Goal: Information Seeking & Learning: Find specific fact

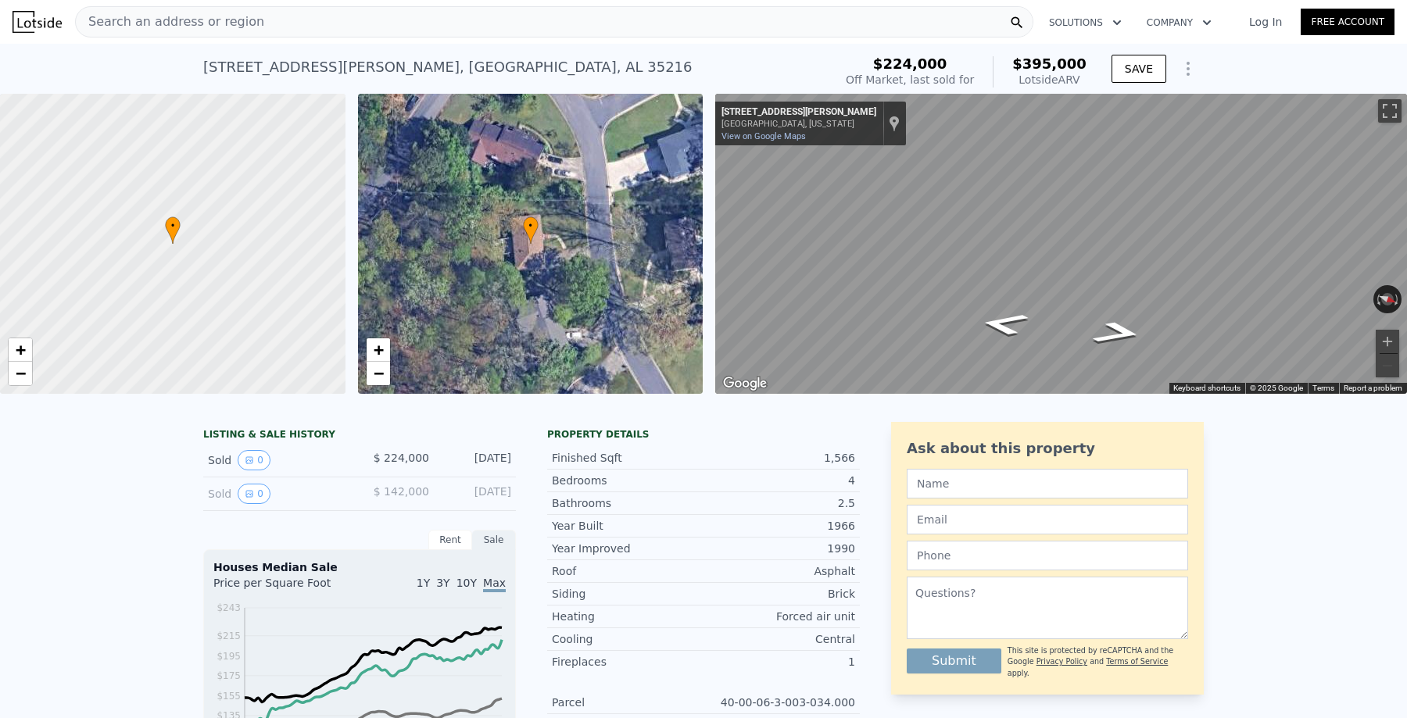
click at [1190, 77] on icon "Show Options" at bounding box center [1188, 68] width 19 height 19
click at [1235, 62] on div "[STREET_ADDRESS][PERSON_NAME] Sold [DATE] for $224k (~ARV $395k ) $224,000 Off …" at bounding box center [703, 69] width 1407 height 50
click at [482, 34] on div "Search an address or region" at bounding box center [554, 21] width 958 height 31
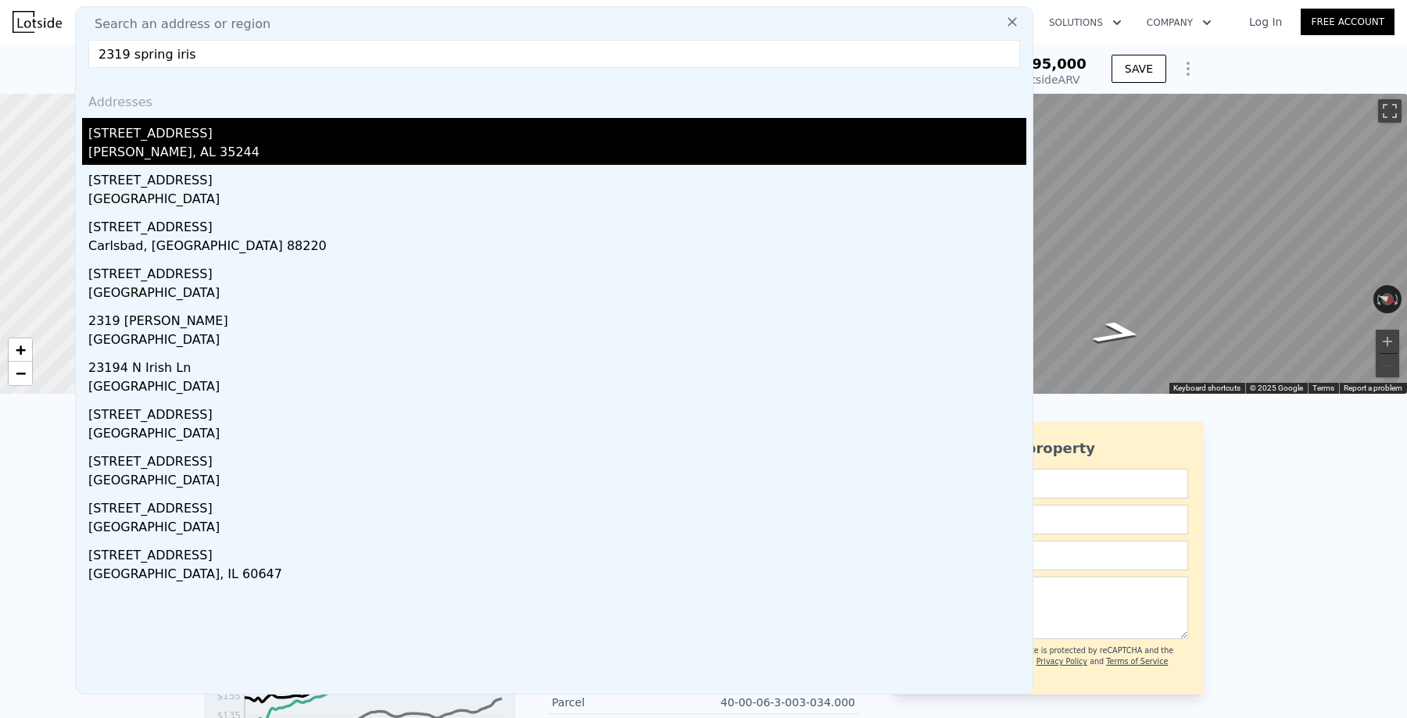
type input "2319 spring iris"
click at [199, 154] on div "[PERSON_NAME], AL 35244" at bounding box center [557, 154] width 938 height 22
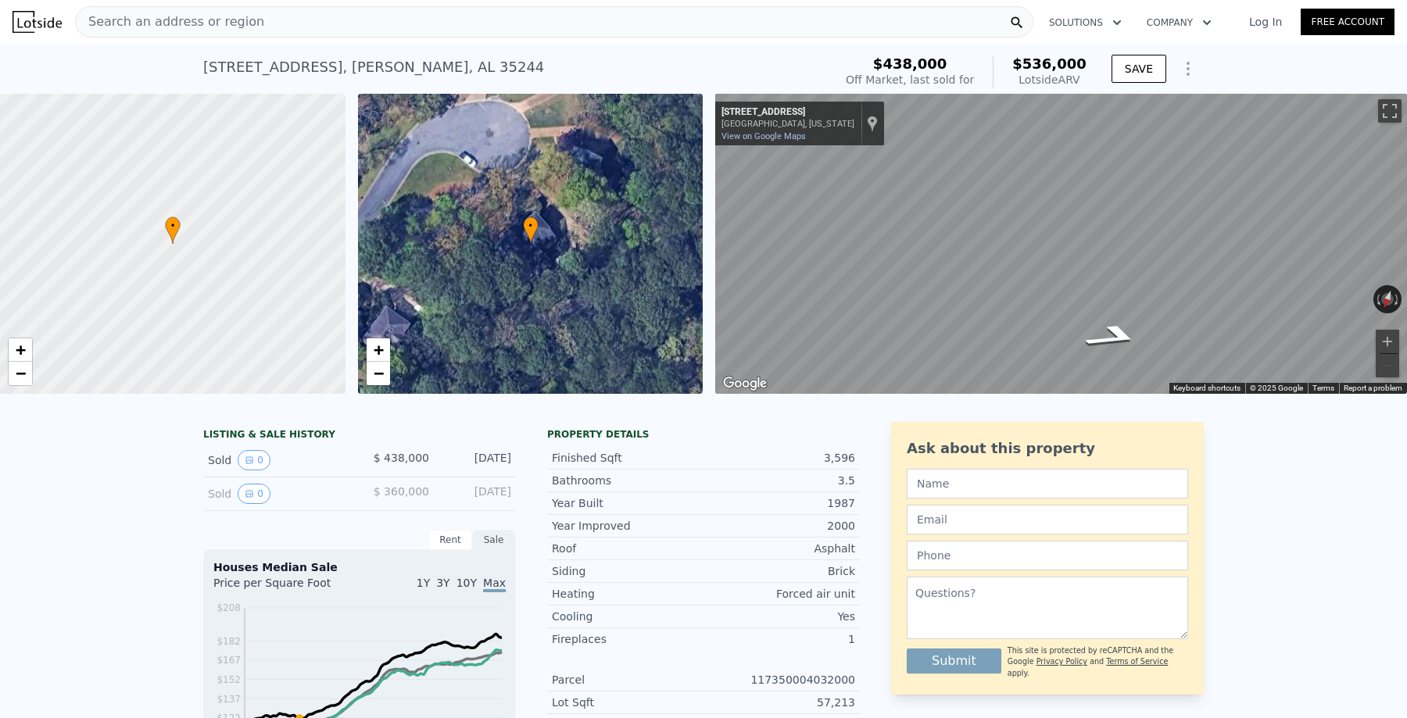
click at [1191, 70] on icon "Show Options" at bounding box center [1188, 68] width 19 height 19
click at [1218, 65] on div "[STREET_ADDRESS][PERSON_NAME] Sold [DATE] for $438k (~ARV $536k ) $438,000 Off …" at bounding box center [703, 69] width 1407 height 50
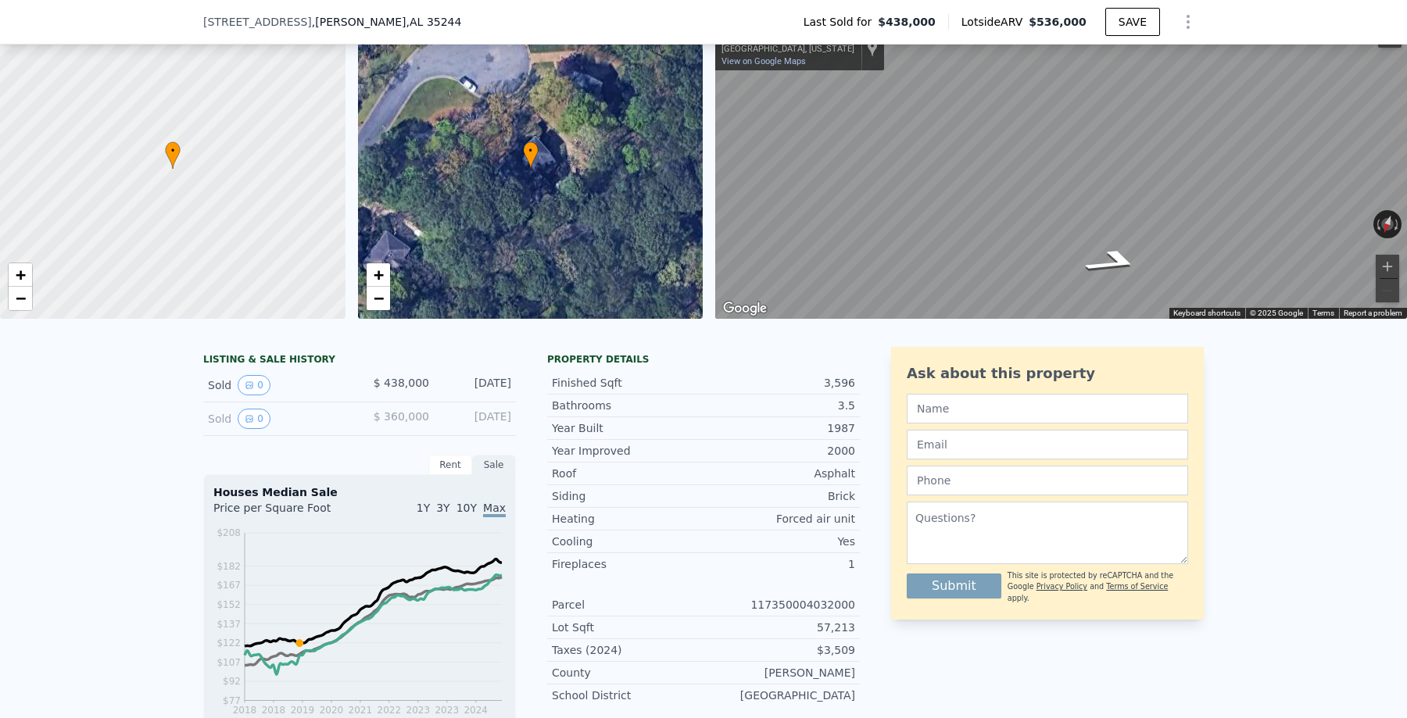
scroll to position [124, 0]
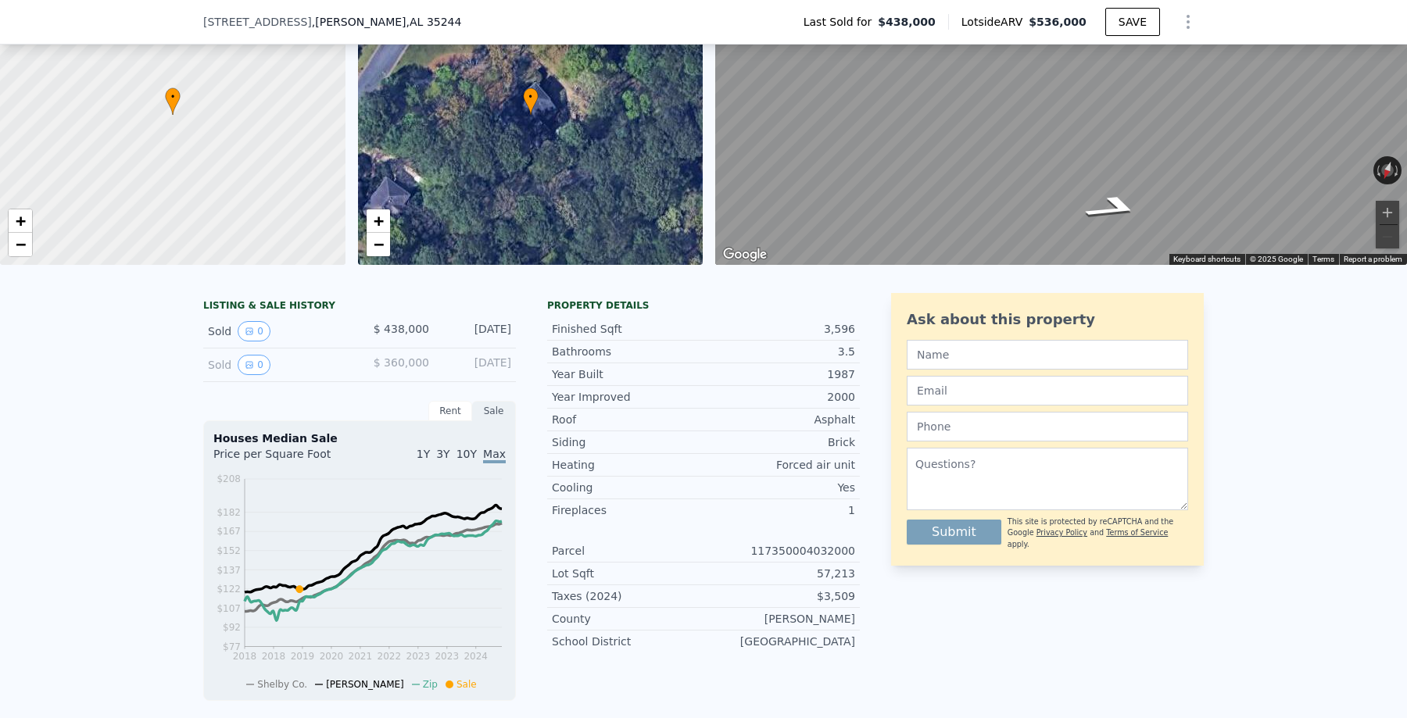
click at [454, 323] on div "[DATE]" at bounding box center [477, 331] width 70 height 20
click at [249, 365] on icon "View historical data" at bounding box center [249, 365] width 6 height 6
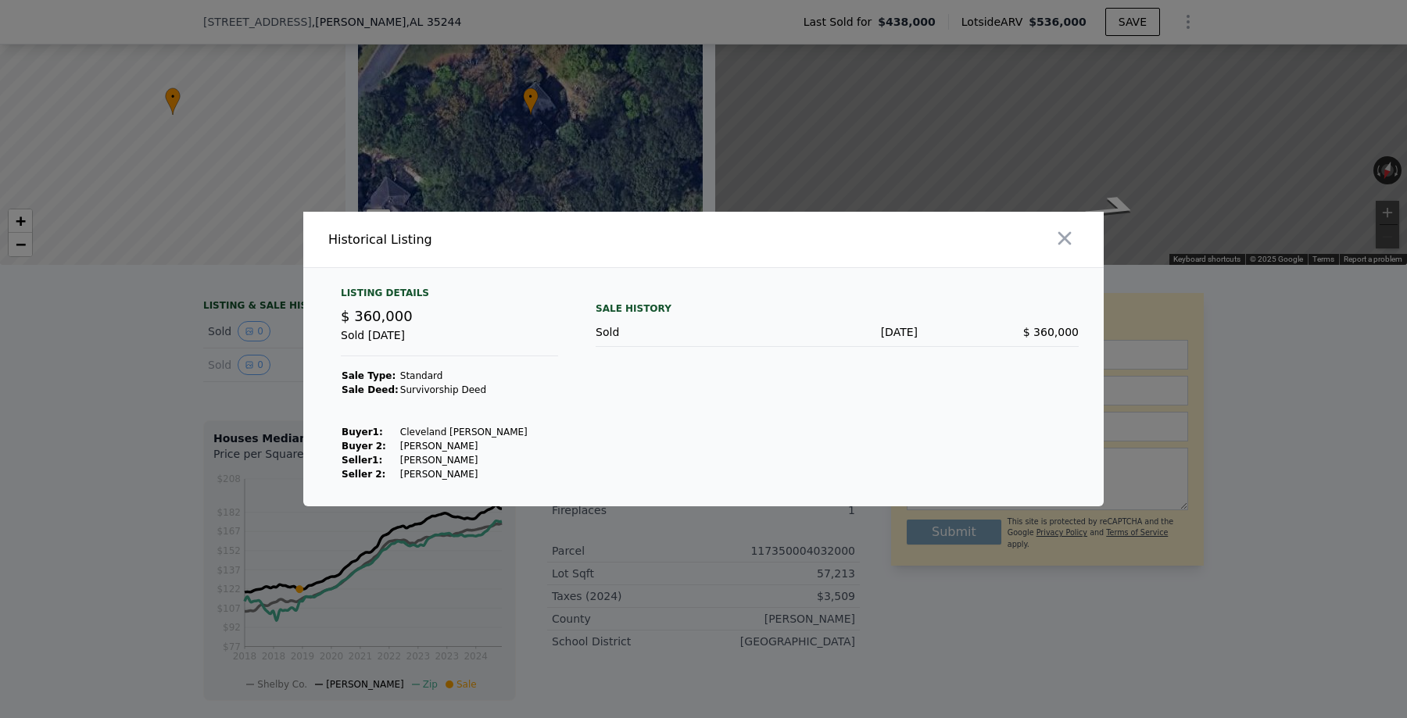
click at [259, 328] on div at bounding box center [703, 359] width 1407 height 718
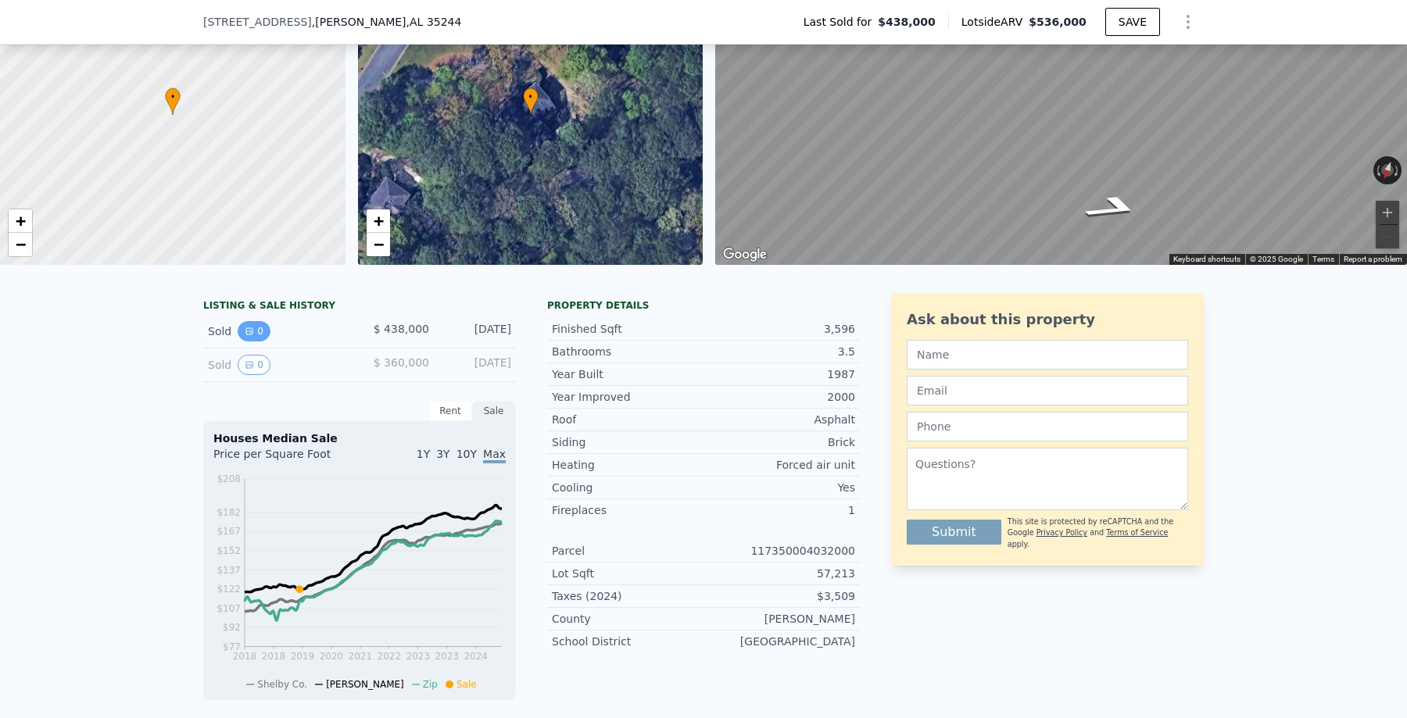
click at [256, 330] on button "0" at bounding box center [254, 331] width 33 height 20
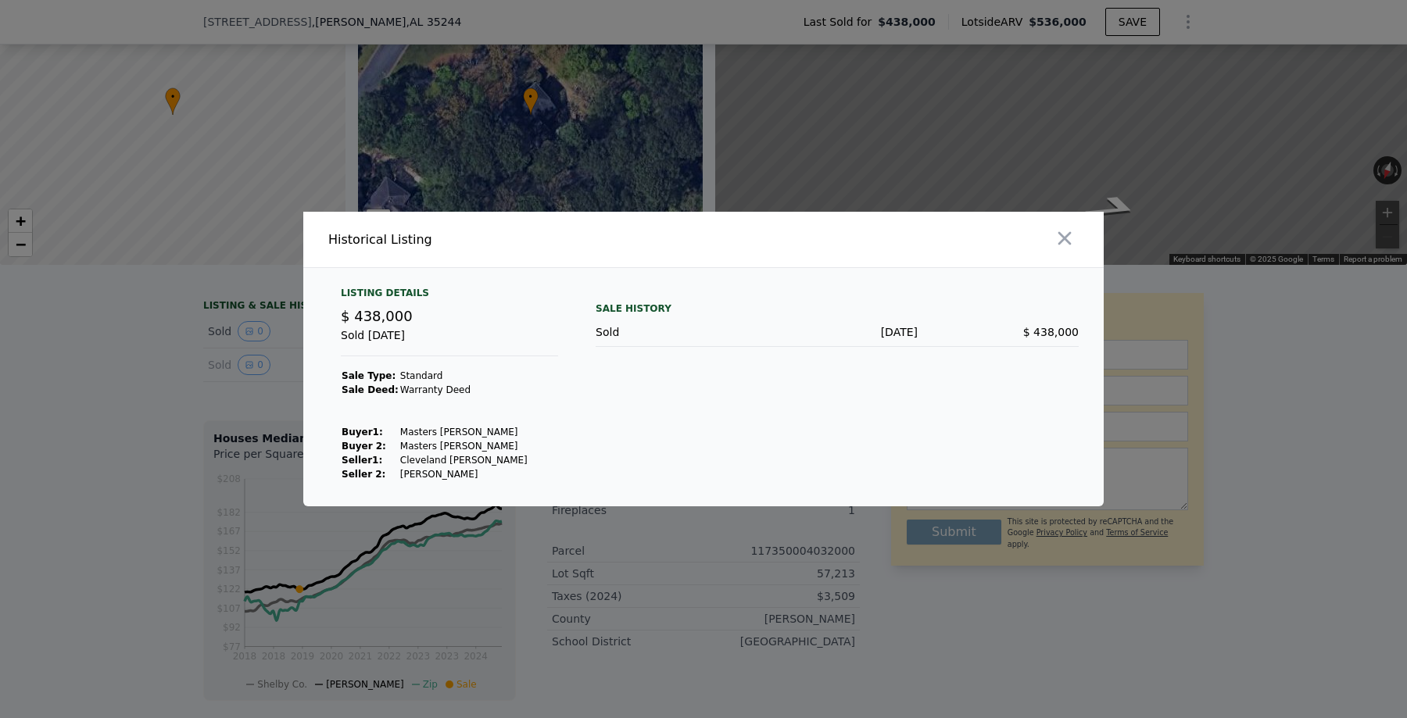
click at [242, 357] on div at bounding box center [703, 359] width 1407 height 718
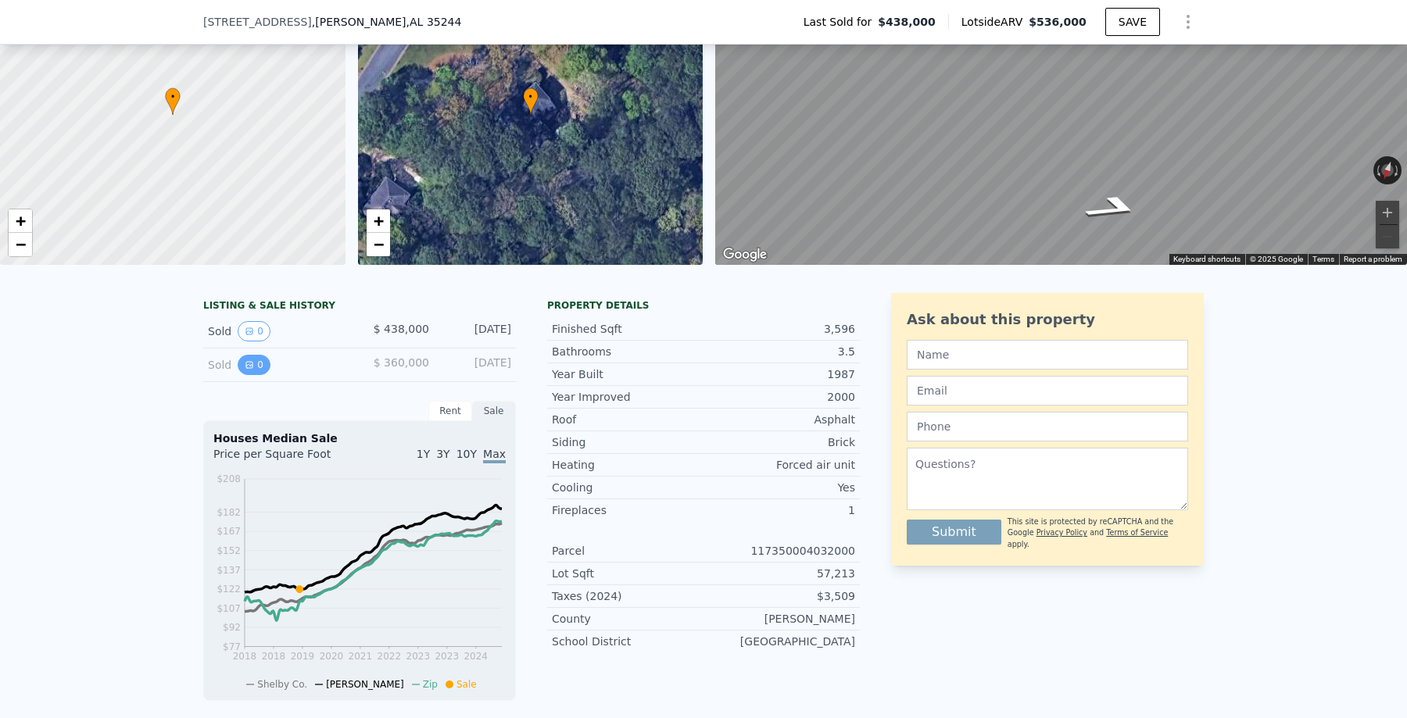
click at [249, 365] on icon "View historical data" at bounding box center [249, 365] width 6 height 6
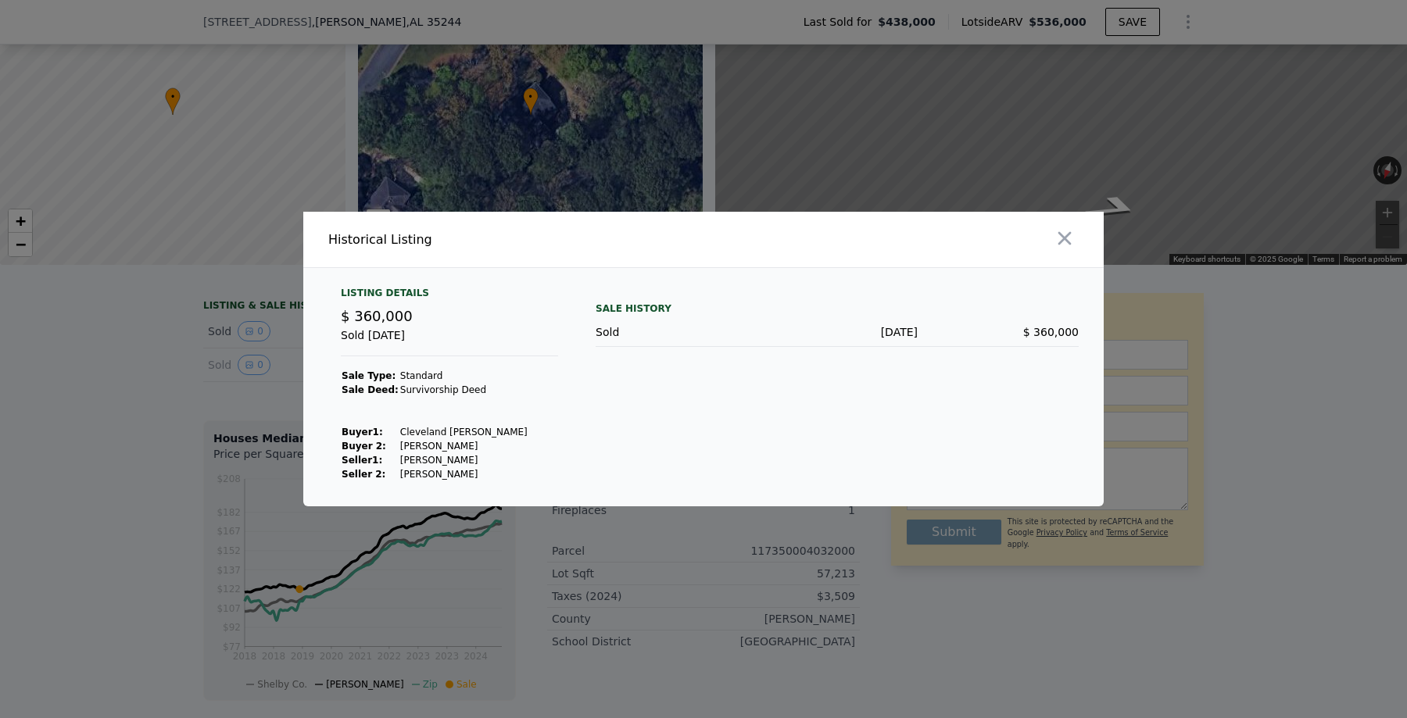
click at [248, 328] on div at bounding box center [703, 359] width 1407 height 718
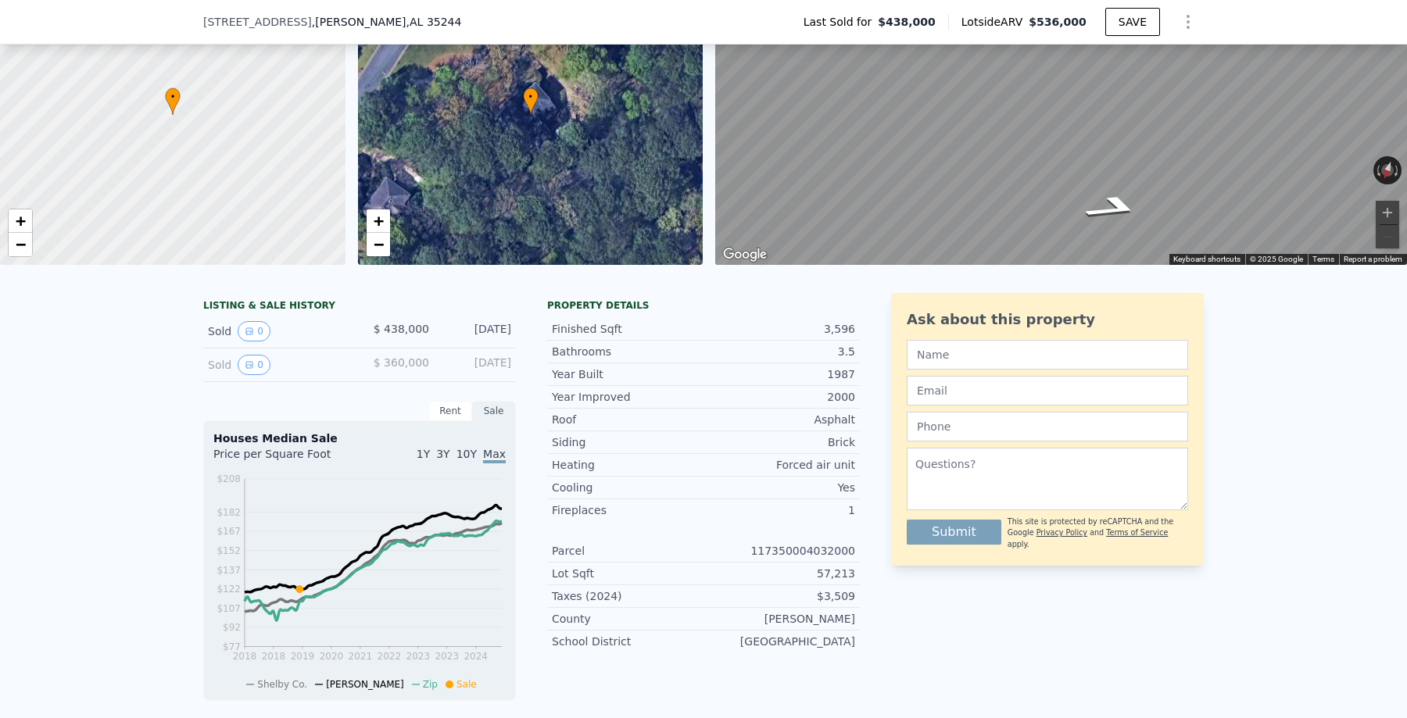
click at [248, 328] on icon "View historical data" at bounding box center [249, 331] width 6 height 6
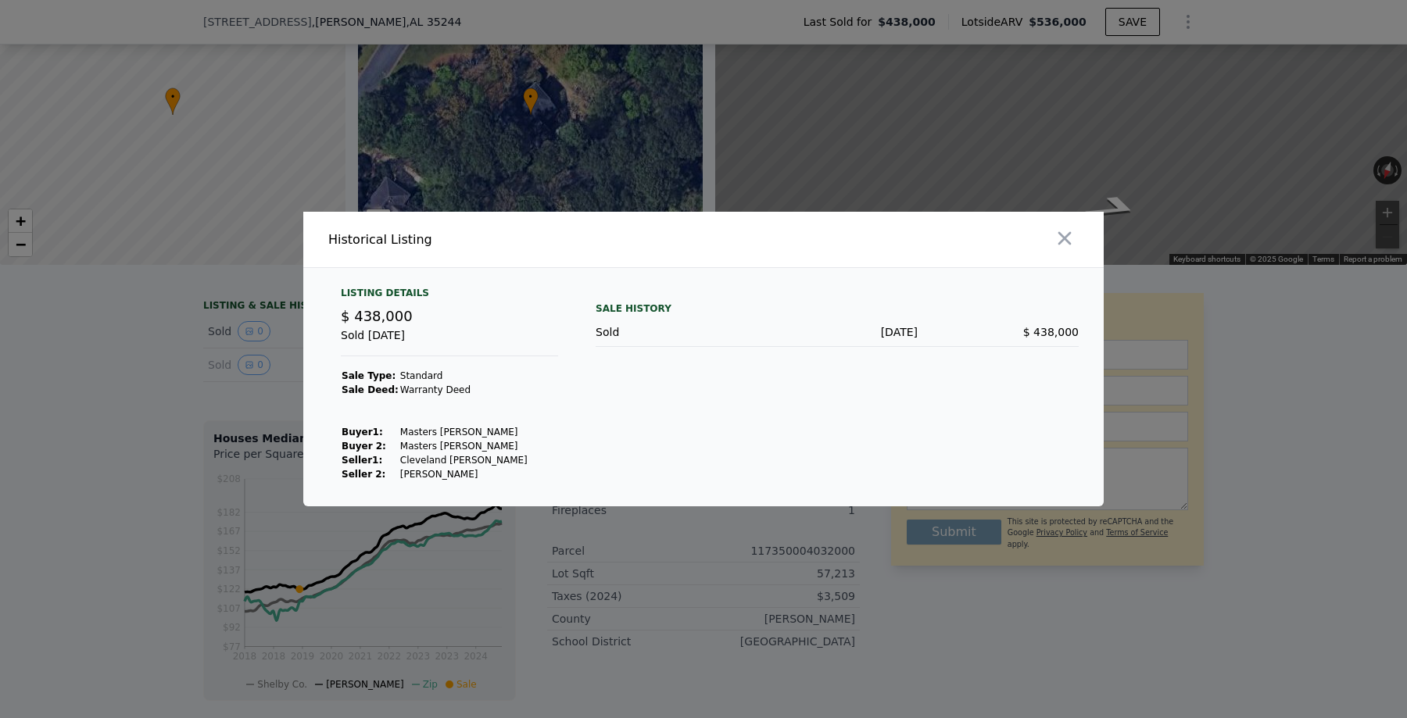
click at [215, 356] on div at bounding box center [703, 359] width 1407 height 718
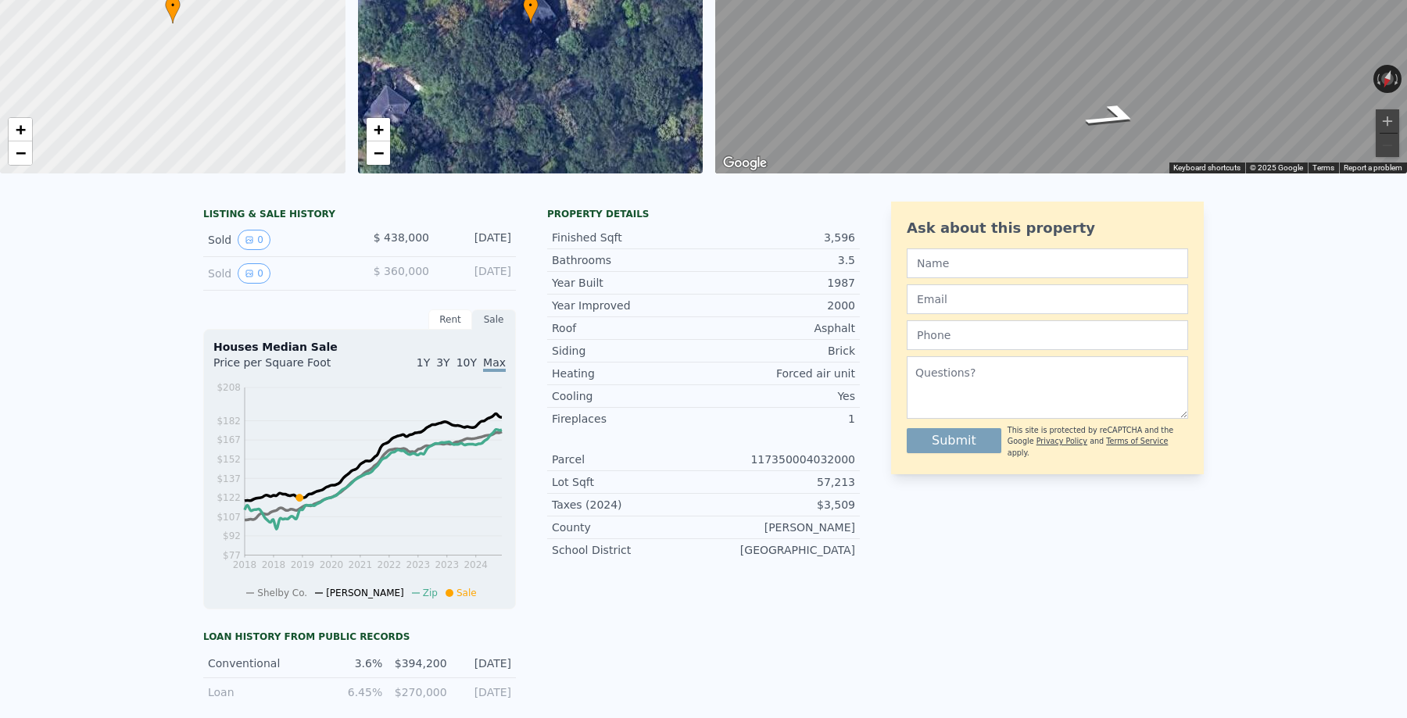
scroll to position [0, 0]
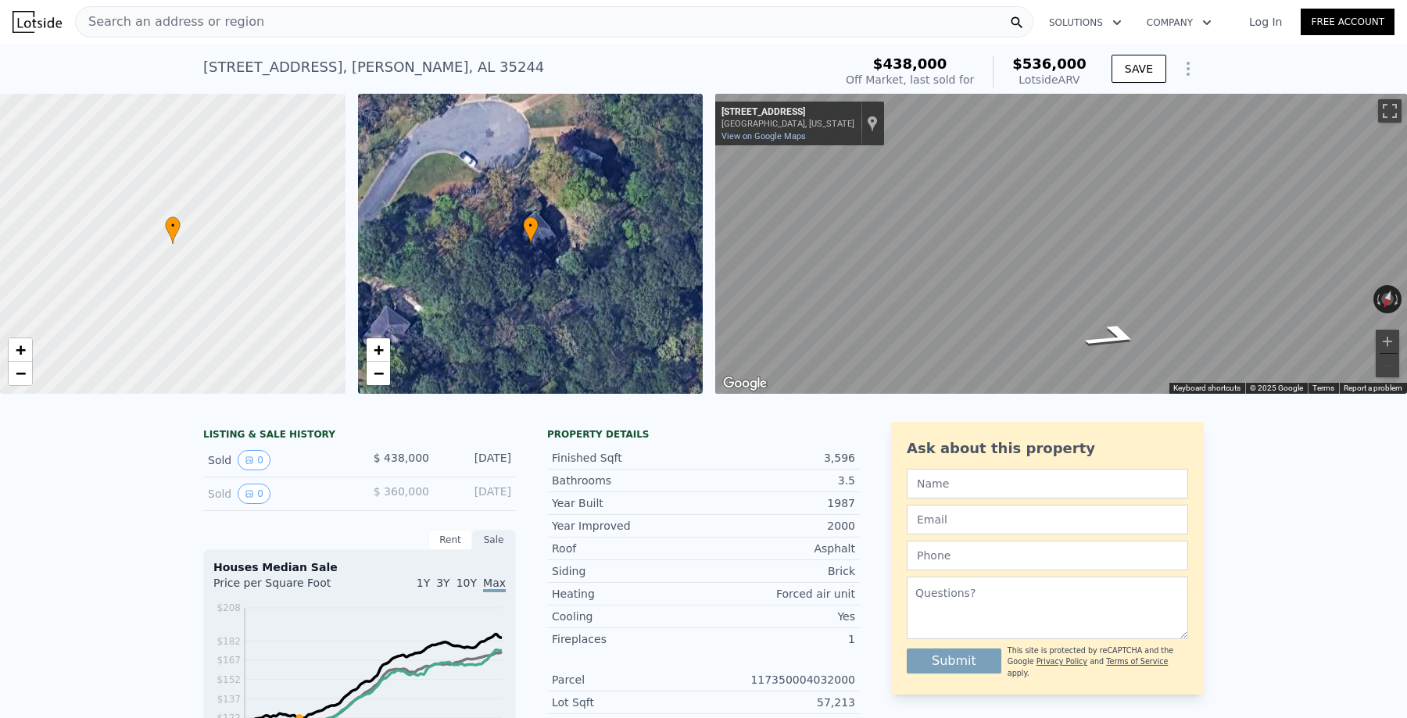
click at [256, 257] on div at bounding box center [173, 244] width 414 height 360
click at [325, 25] on div "Search an address or region" at bounding box center [554, 21] width 958 height 31
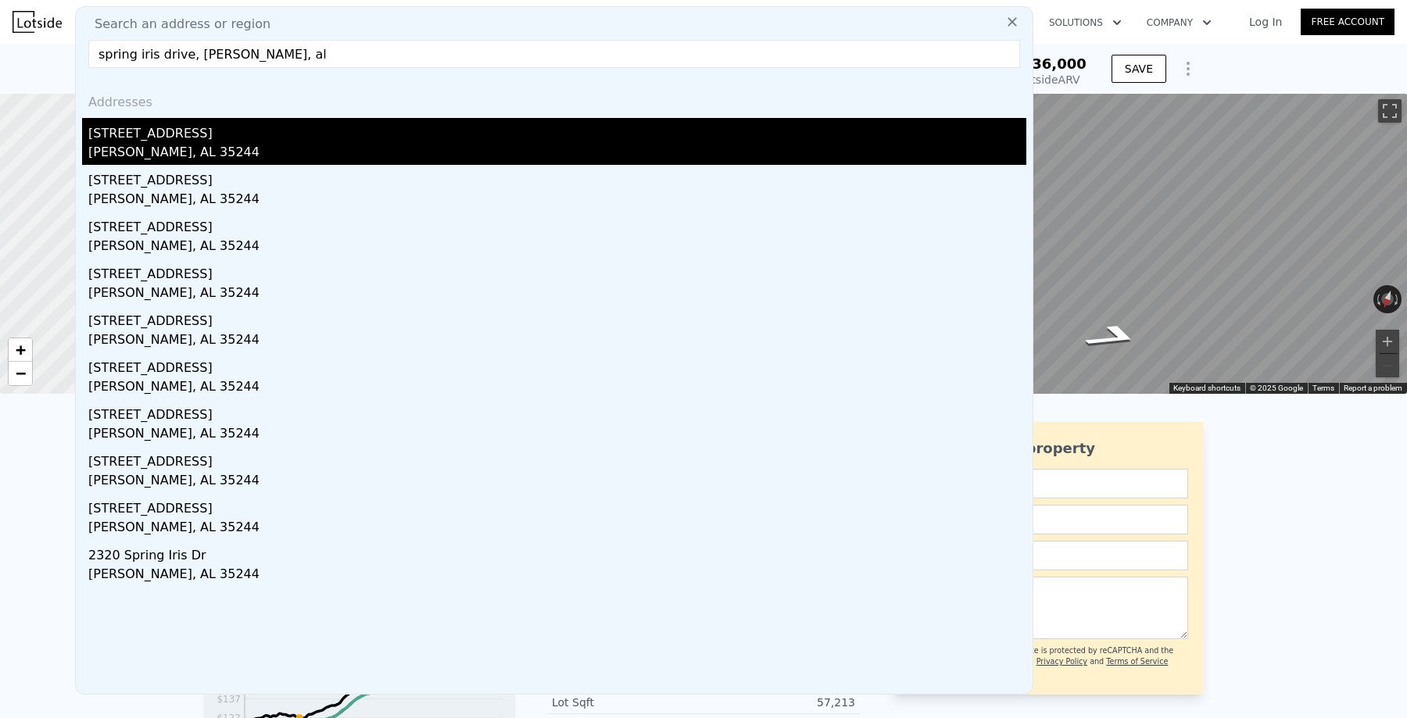
type input "spring iris drive, [PERSON_NAME], al"
click at [171, 124] on div "[STREET_ADDRESS]" at bounding box center [557, 130] width 938 height 25
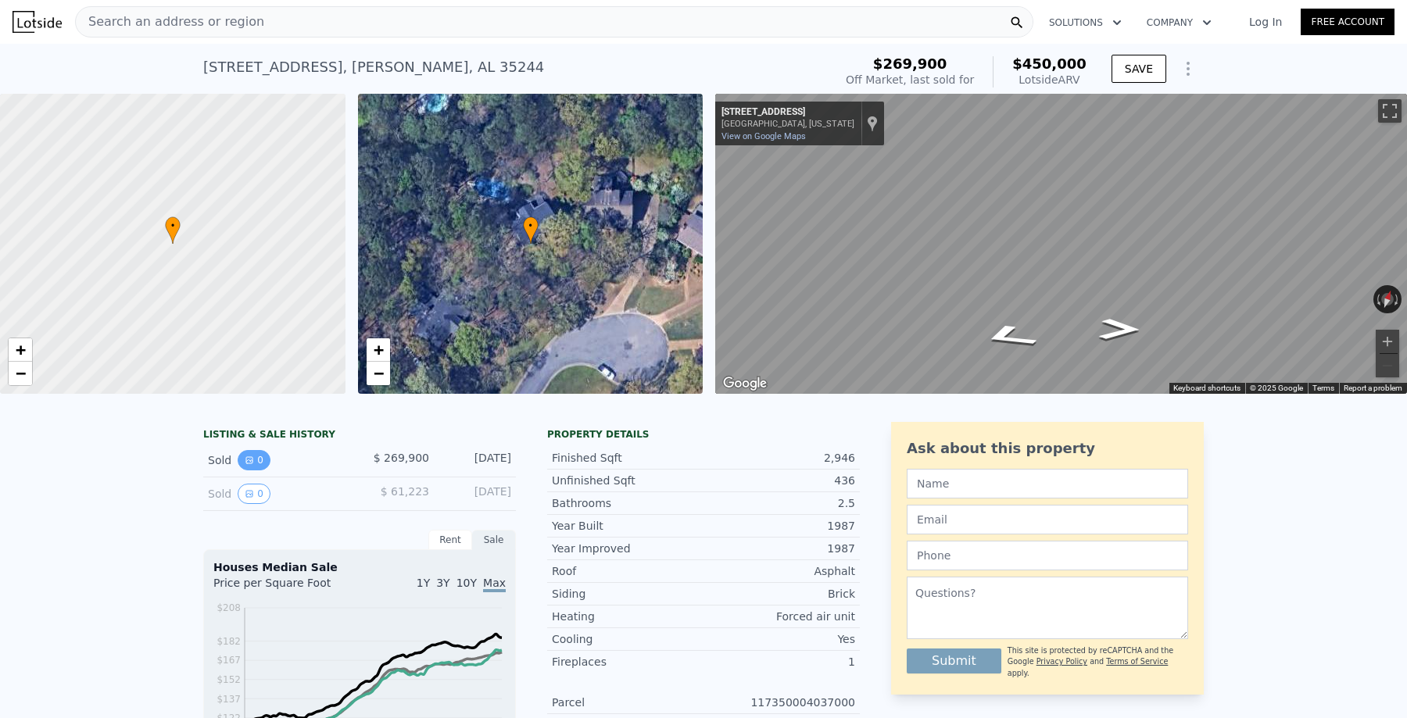
click at [252, 457] on icon "View historical data" at bounding box center [249, 460] width 9 height 9
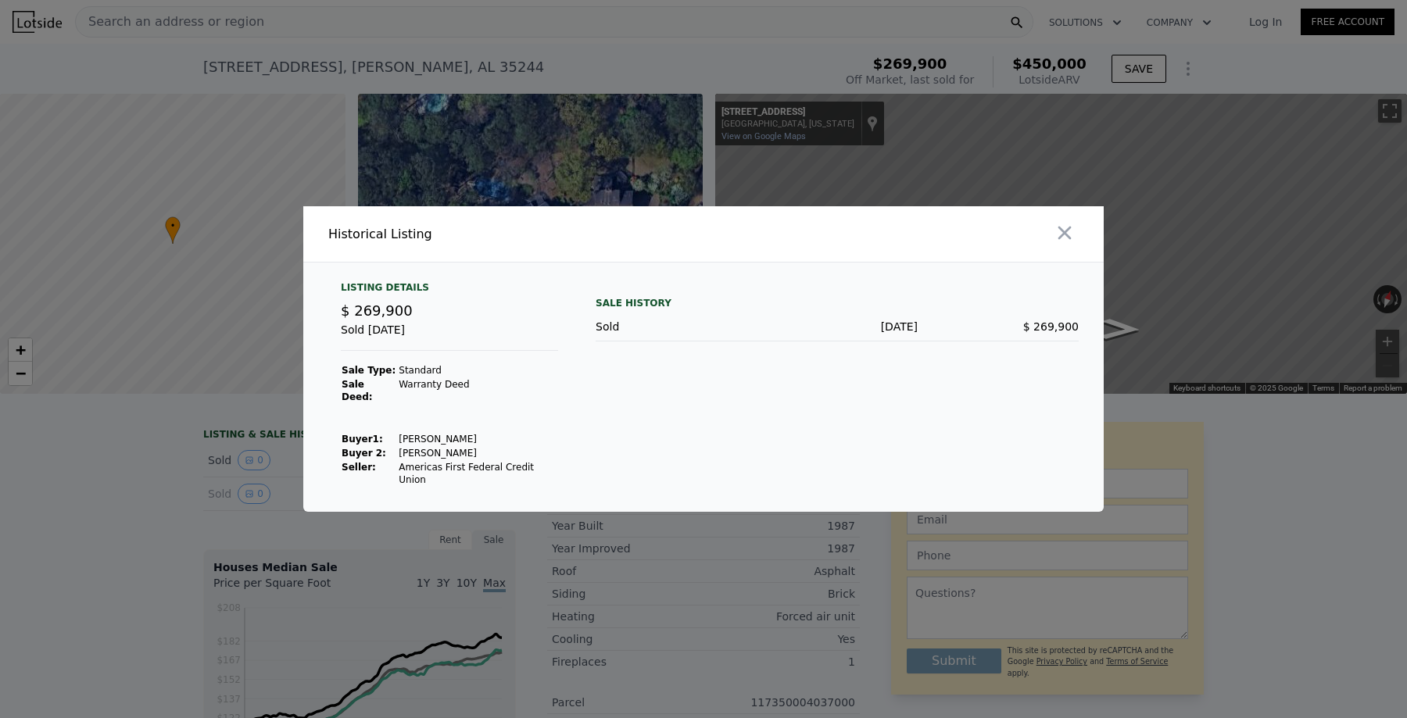
click at [192, 464] on div at bounding box center [703, 359] width 1407 height 718
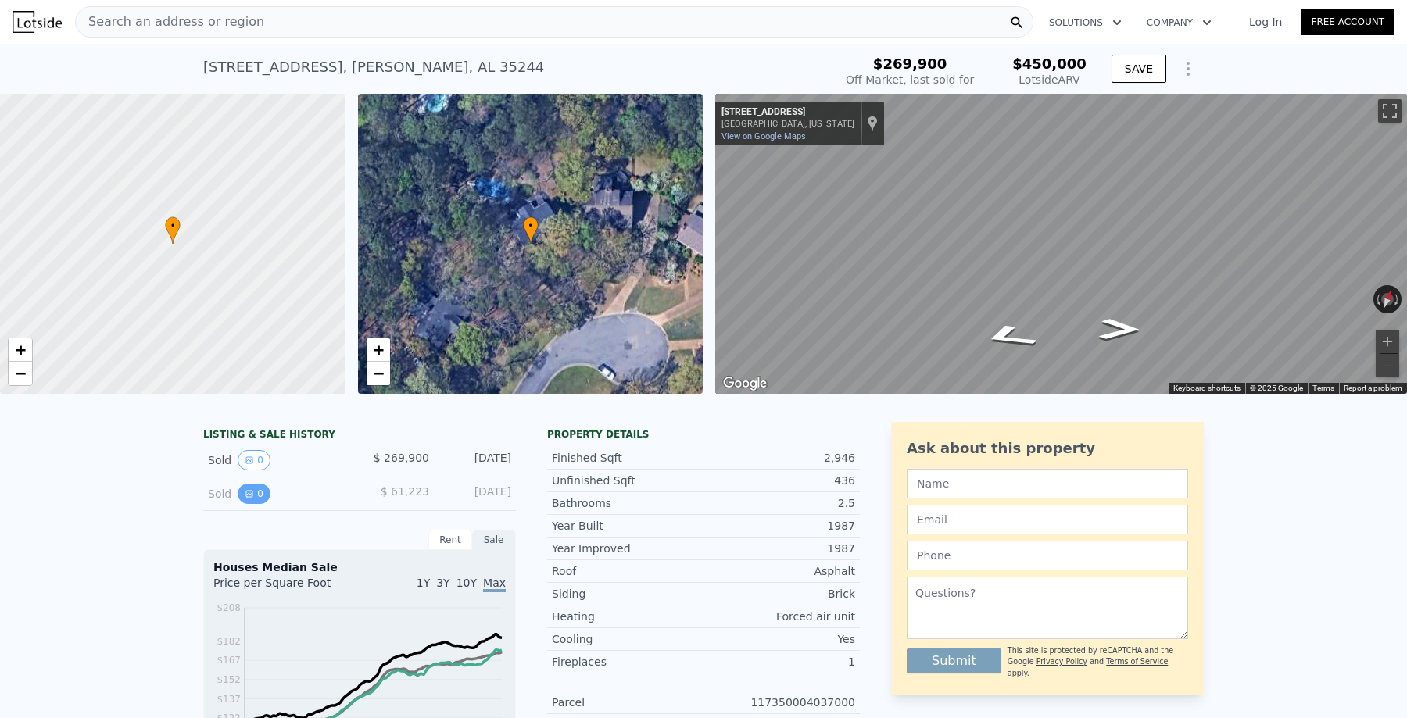
click at [249, 496] on icon "View historical data" at bounding box center [249, 493] width 9 height 9
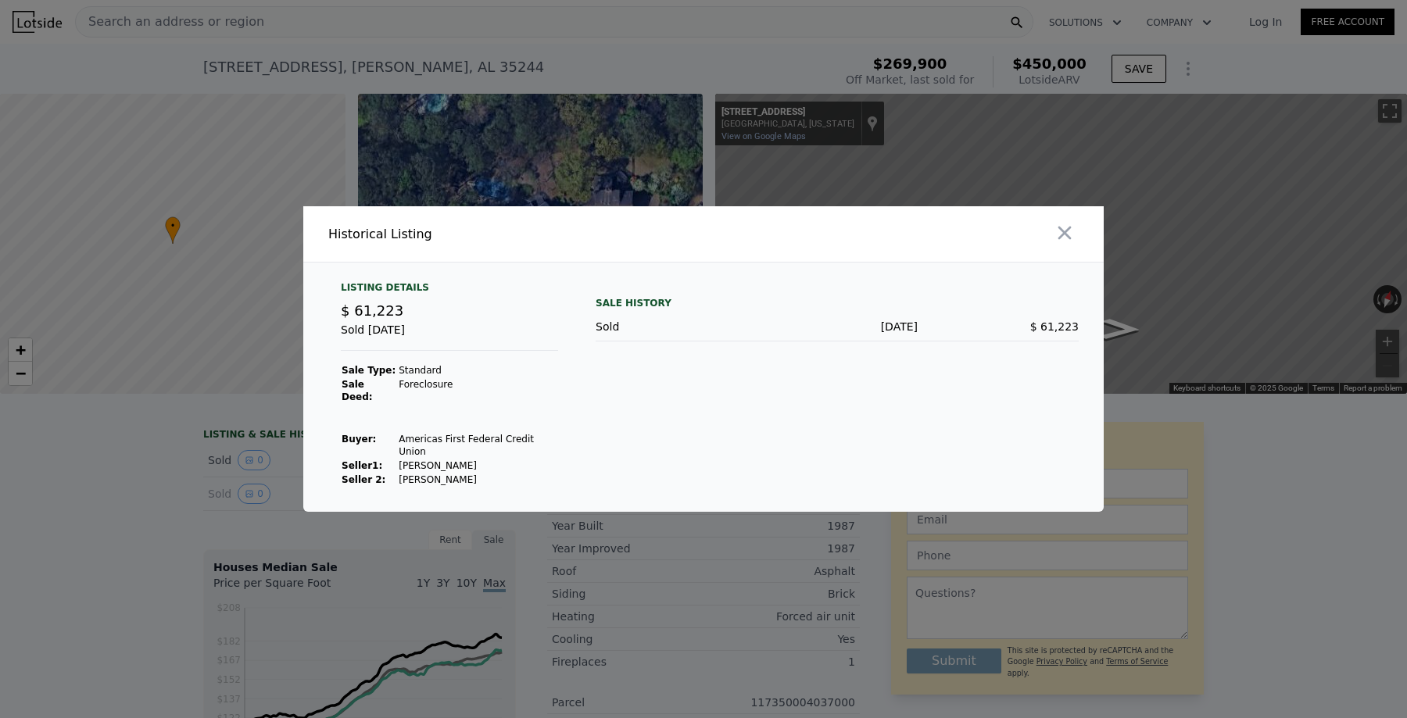
click at [180, 483] on div at bounding box center [703, 359] width 1407 height 718
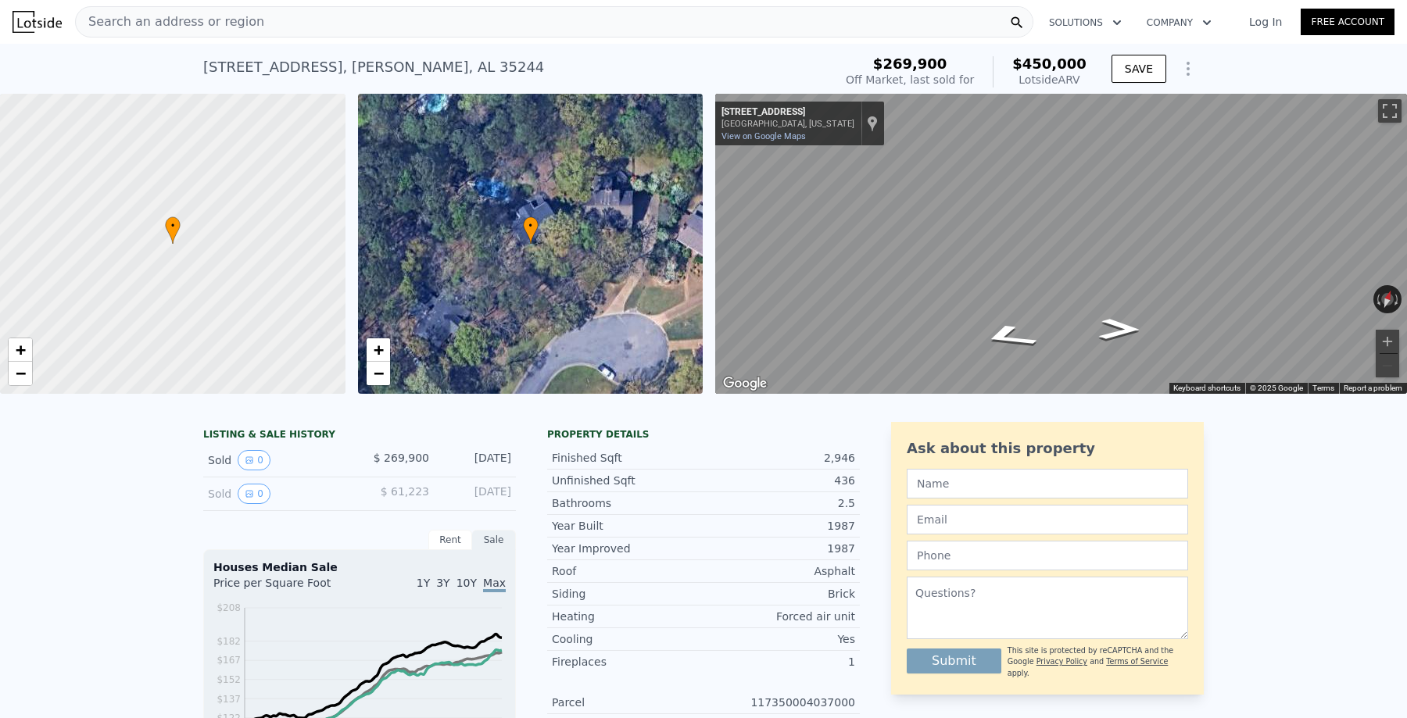
click at [246, 17] on span "Search an address or region" at bounding box center [170, 22] width 188 height 19
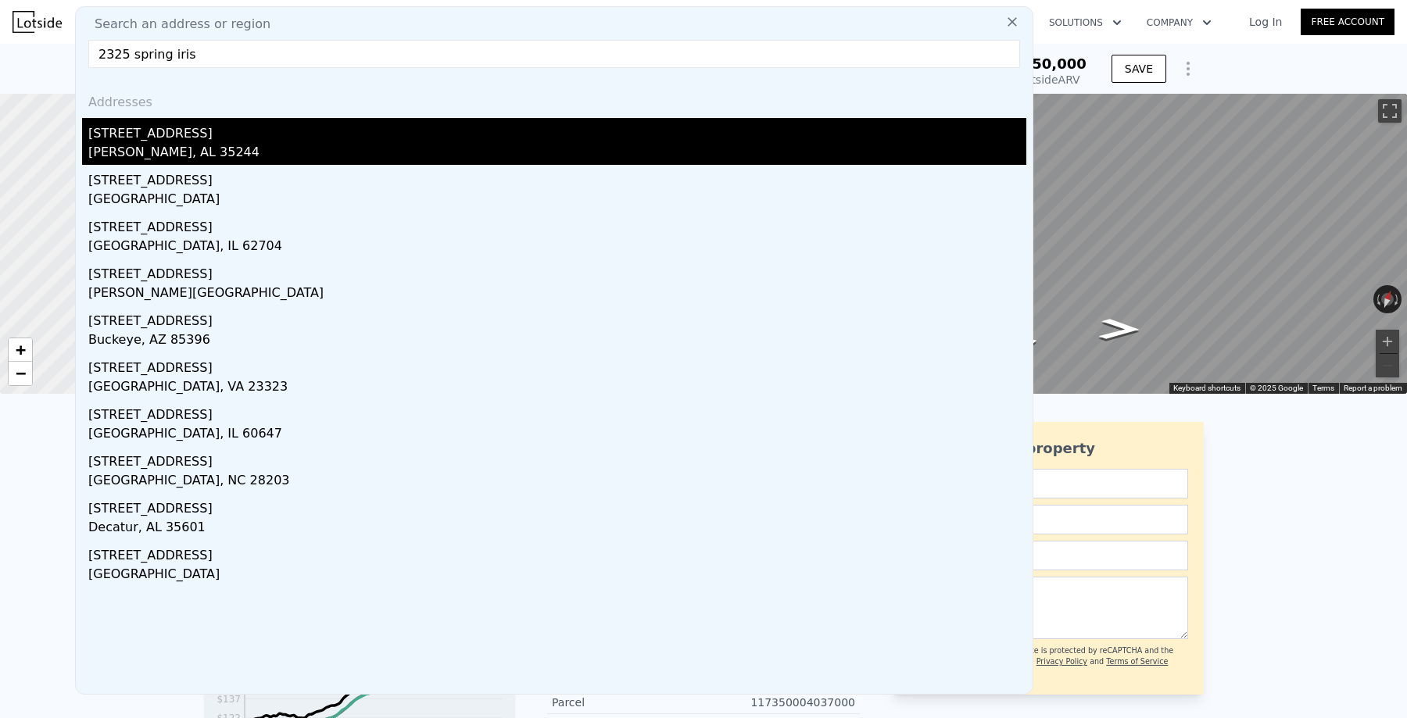
type input "2325 spring iris"
click at [132, 143] on div "[PERSON_NAME], AL 35244" at bounding box center [557, 154] width 938 height 22
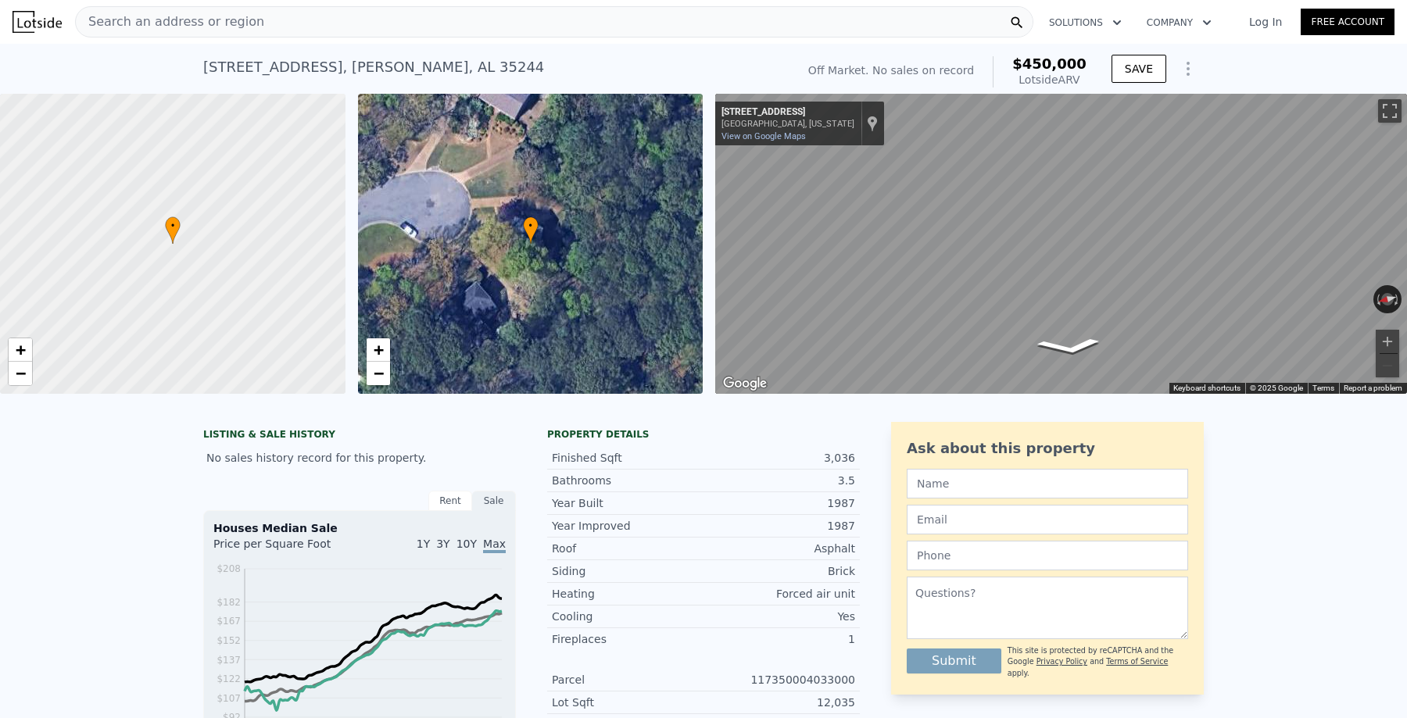
click at [353, 27] on div "Search an address or region" at bounding box center [554, 21] width 958 height 31
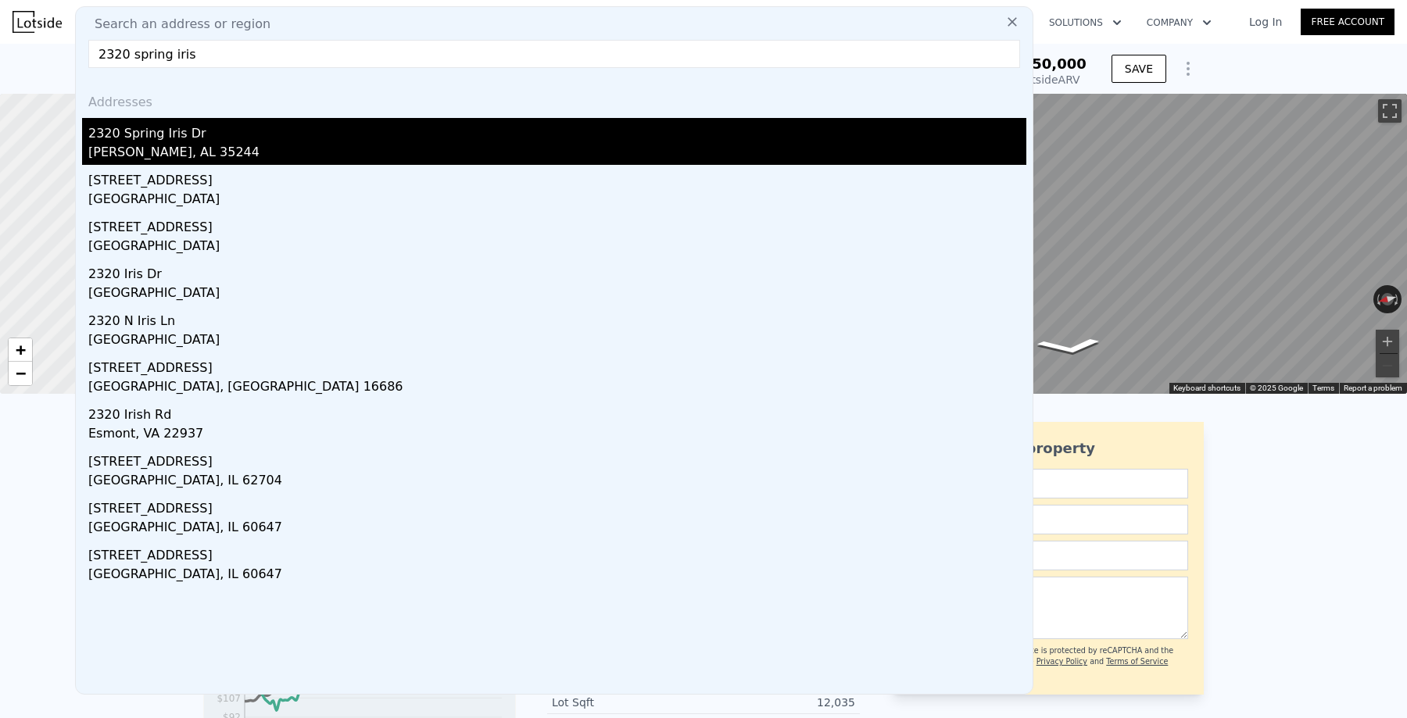
type input "2320 spring iris"
click at [167, 154] on div "[PERSON_NAME], AL 35244" at bounding box center [557, 154] width 938 height 22
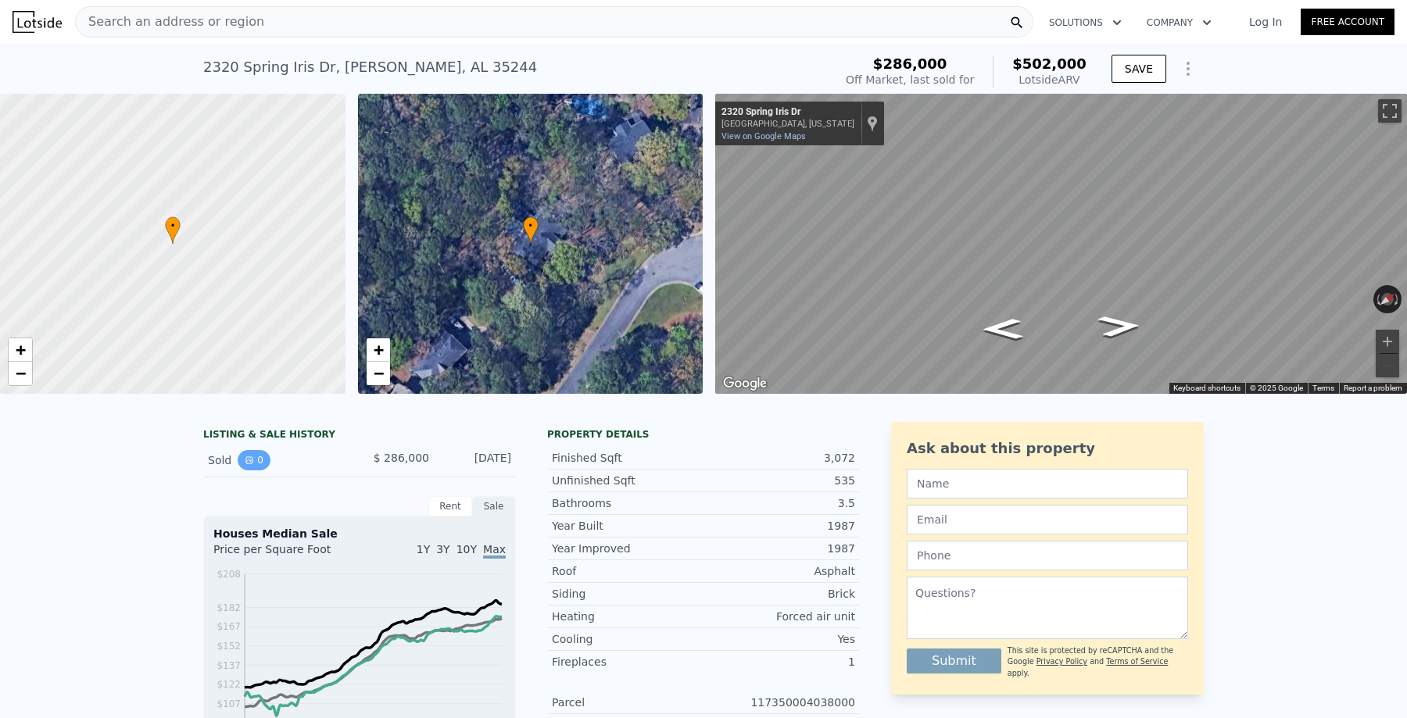
click at [258, 463] on button "0" at bounding box center [254, 460] width 33 height 20
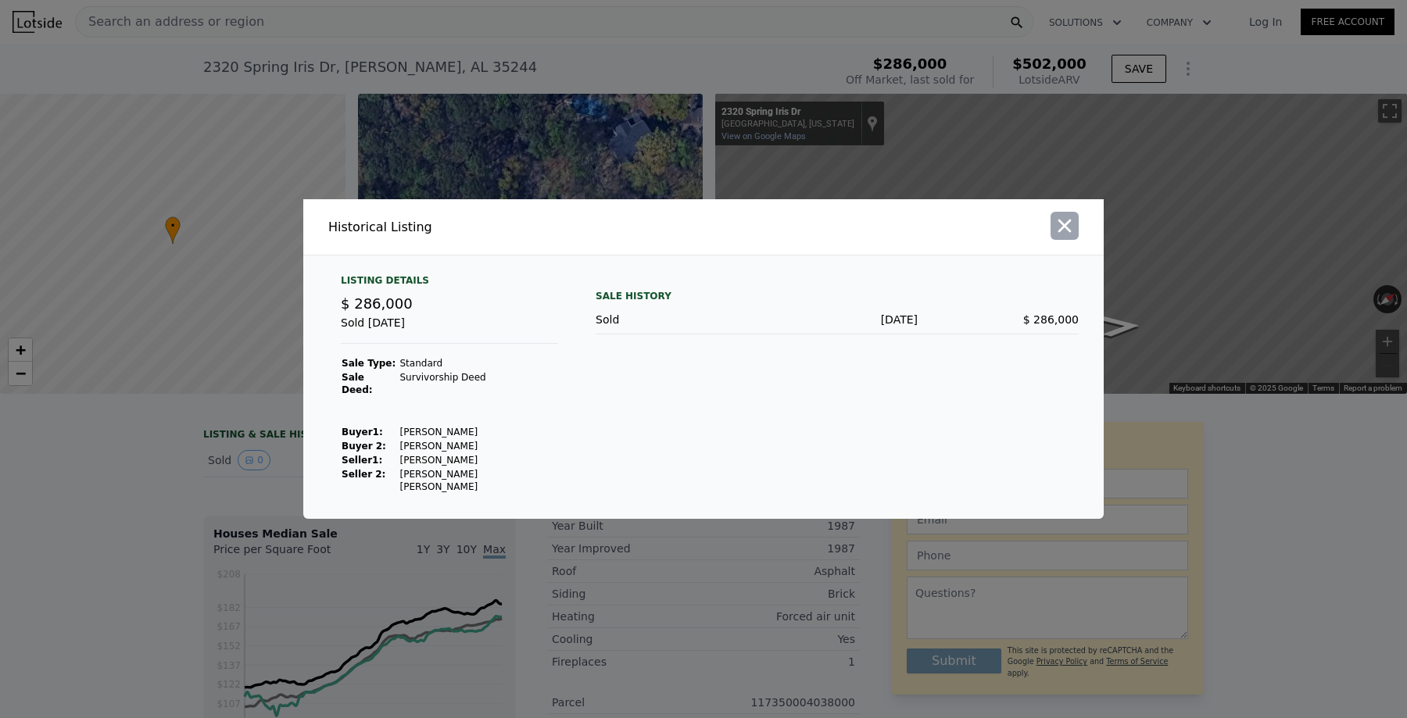
click at [1062, 233] on icon "button" at bounding box center [1064, 226] width 13 height 13
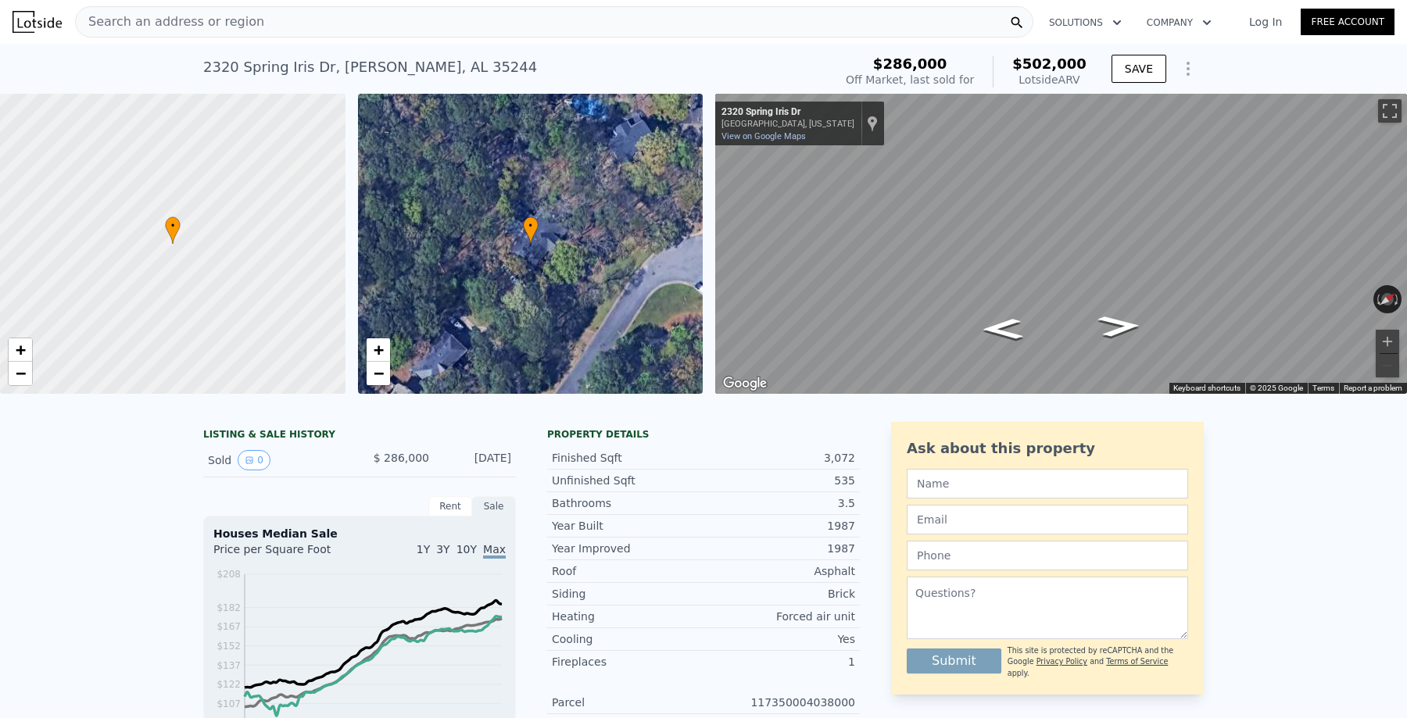
click at [415, 20] on div "Search an address or region" at bounding box center [554, 21] width 958 height 31
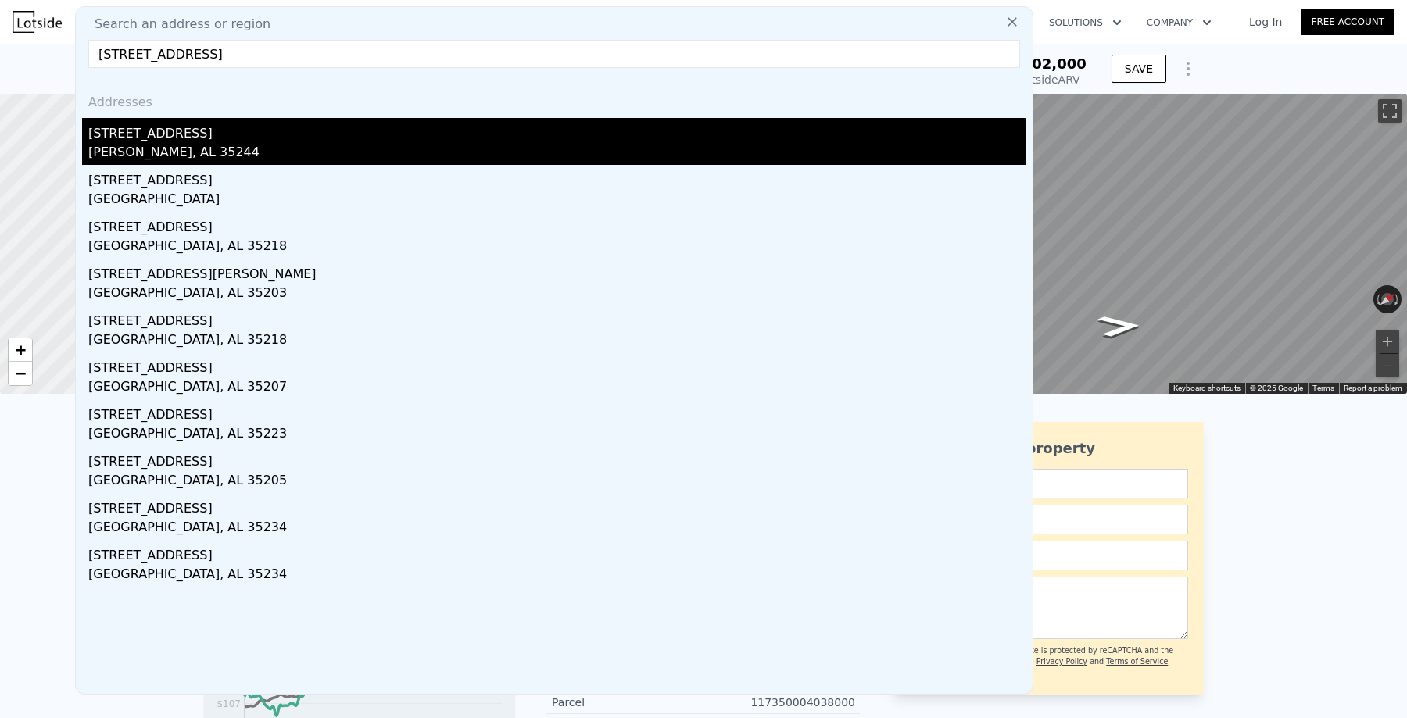
type input "[STREET_ADDRESS]"
click at [219, 144] on div "[PERSON_NAME], AL 35244" at bounding box center [557, 154] width 938 height 22
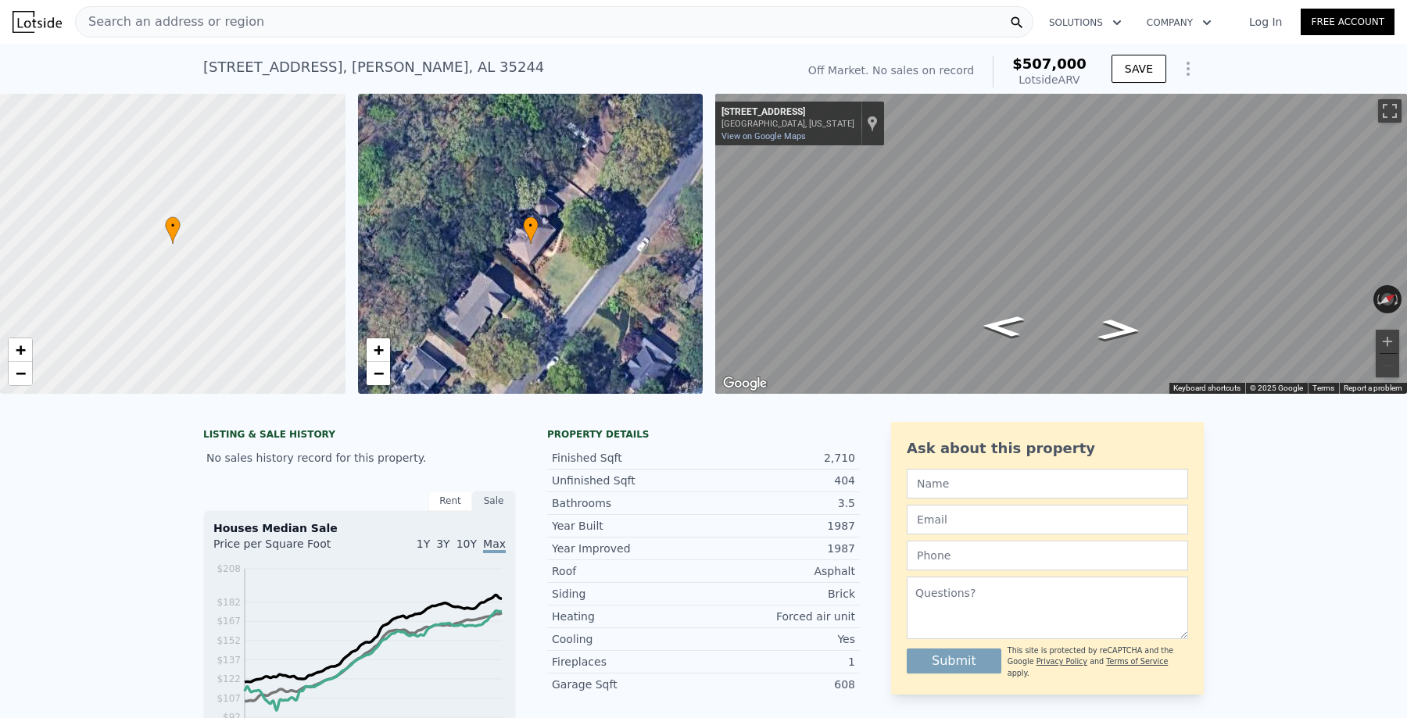
click at [391, 28] on div "Search an address or region" at bounding box center [554, 21] width 958 height 31
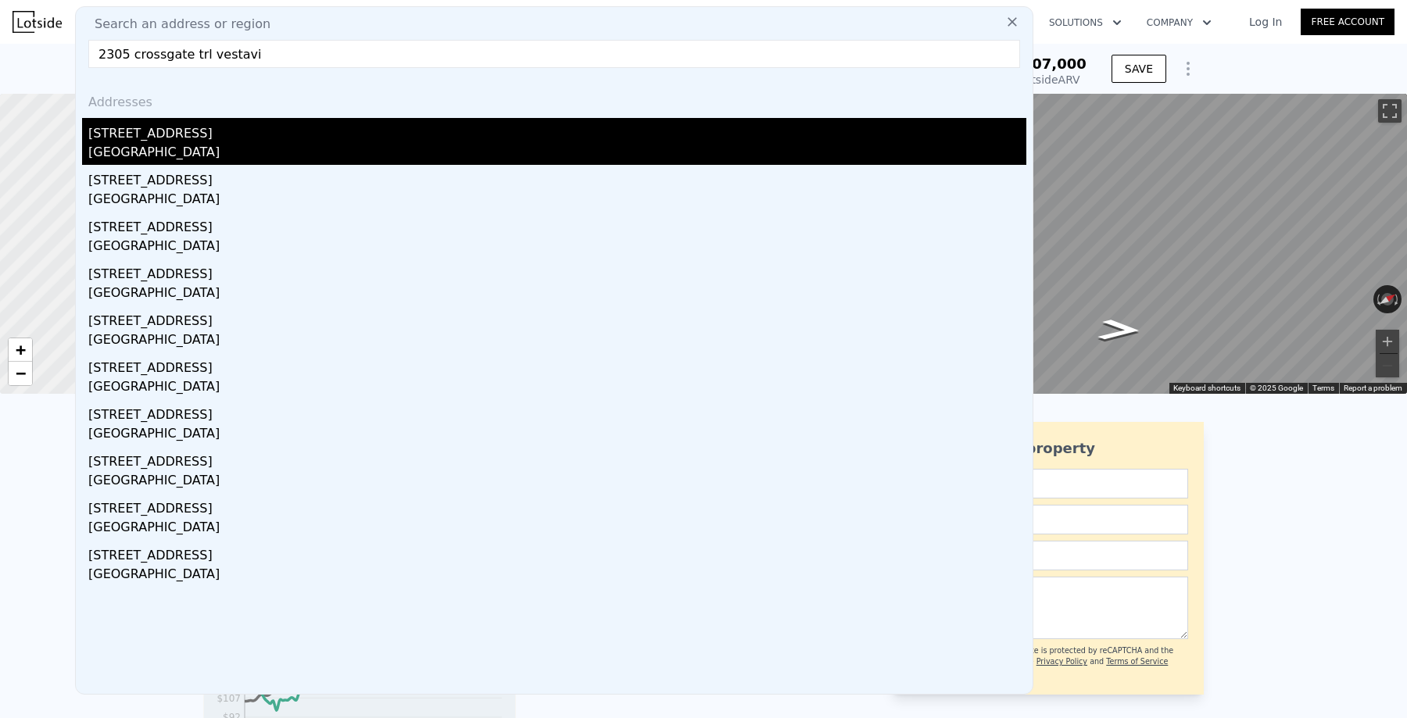
type input "2305 crossgate trl vestavi"
click at [284, 141] on div "[STREET_ADDRESS]" at bounding box center [557, 130] width 938 height 25
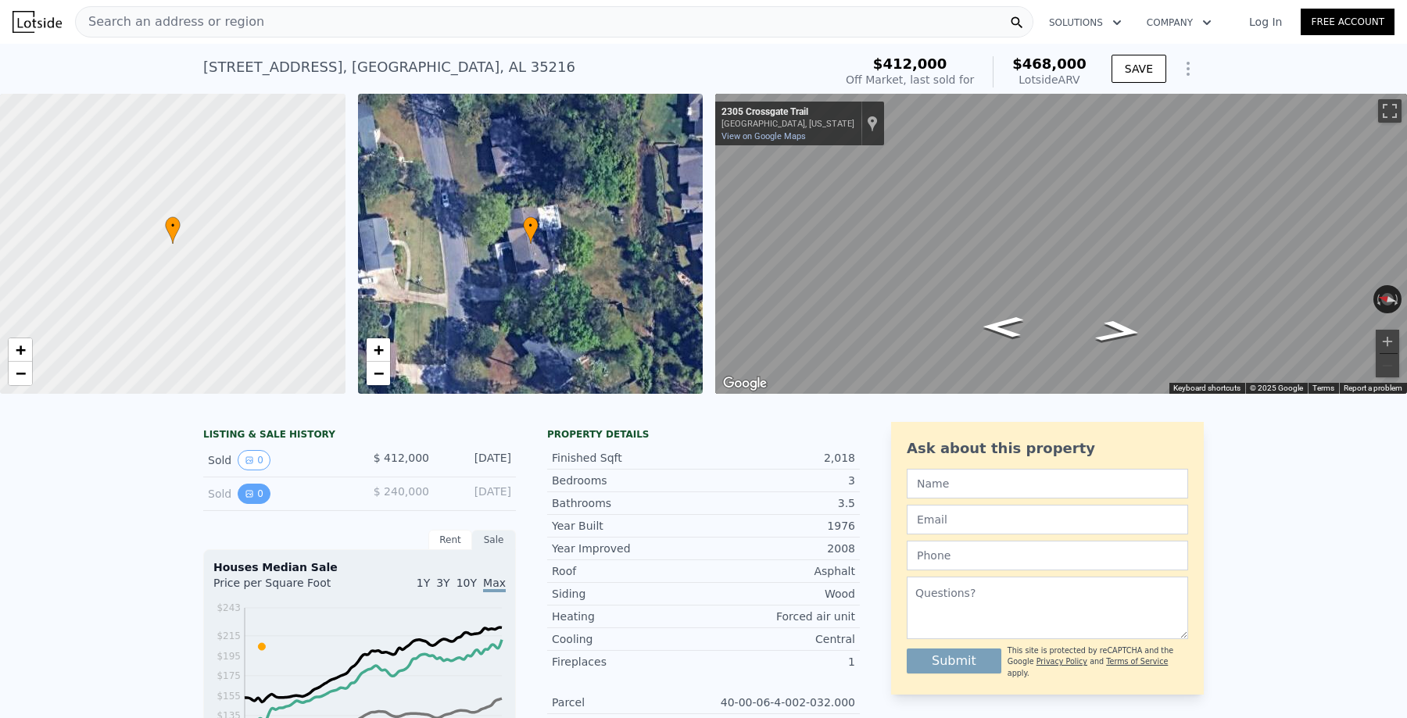
click at [249, 496] on icon "View historical data" at bounding box center [249, 494] width 6 height 6
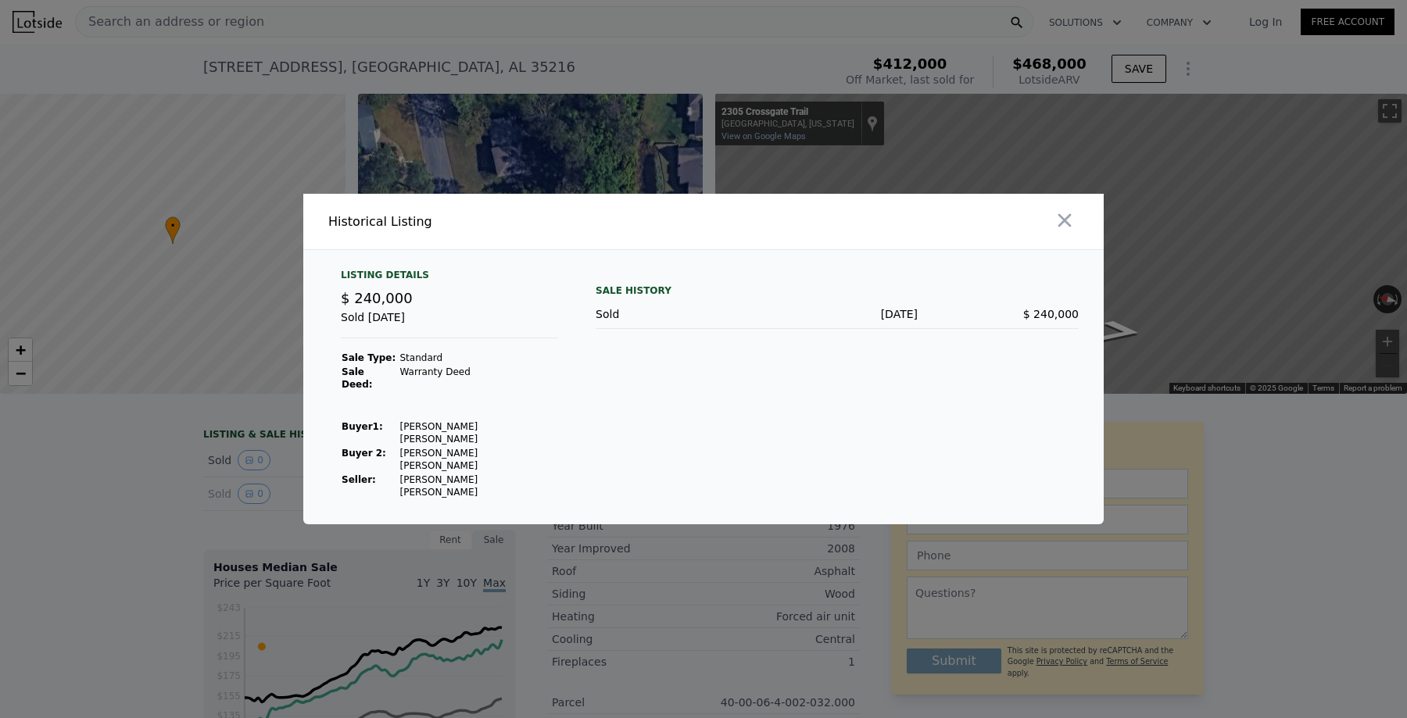
click at [614, 448] on div "Sale History Sold [DATE] $ 240,000" at bounding box center [837, 384] width 483 height 231
click at [1065, 231] on icon "button" at bounding box center [1065, 221] width 22 height 22
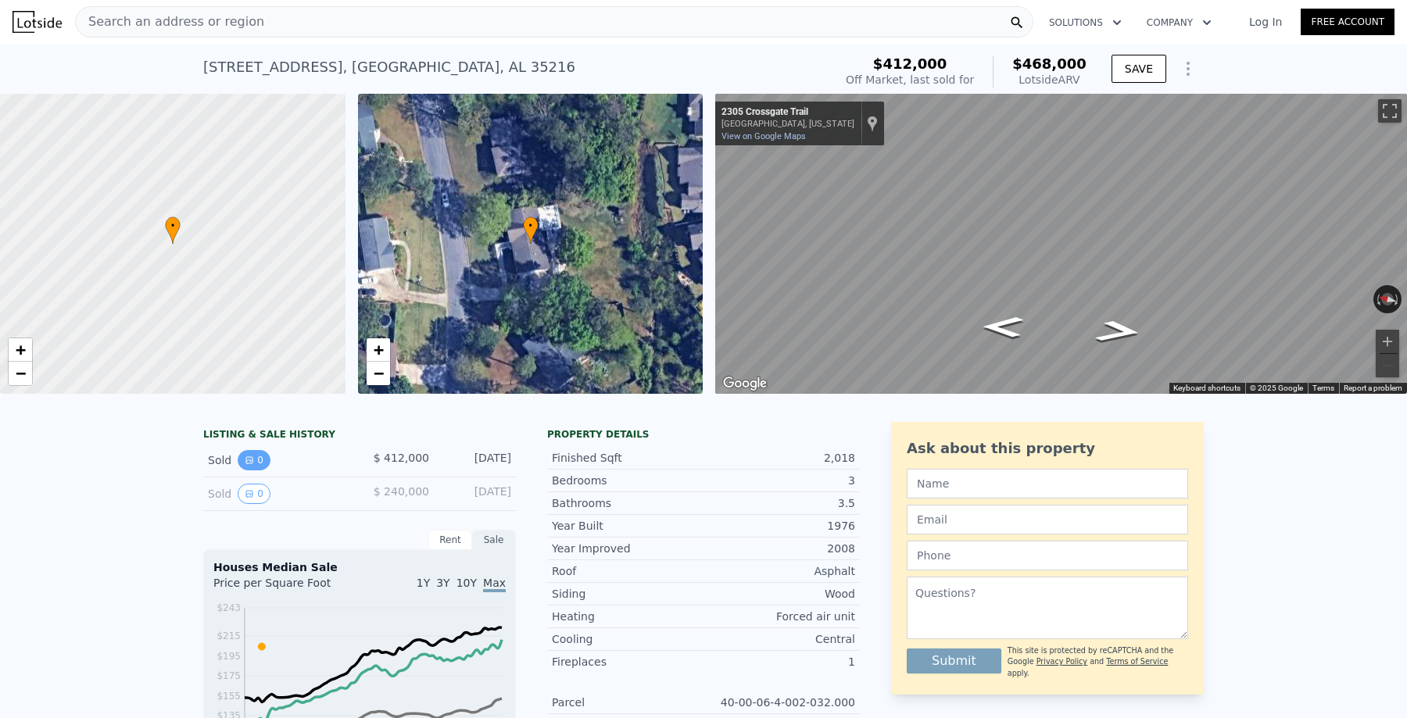
click at [260, 461] on button "0" at bounding box center [254, 460] width 33 height 20
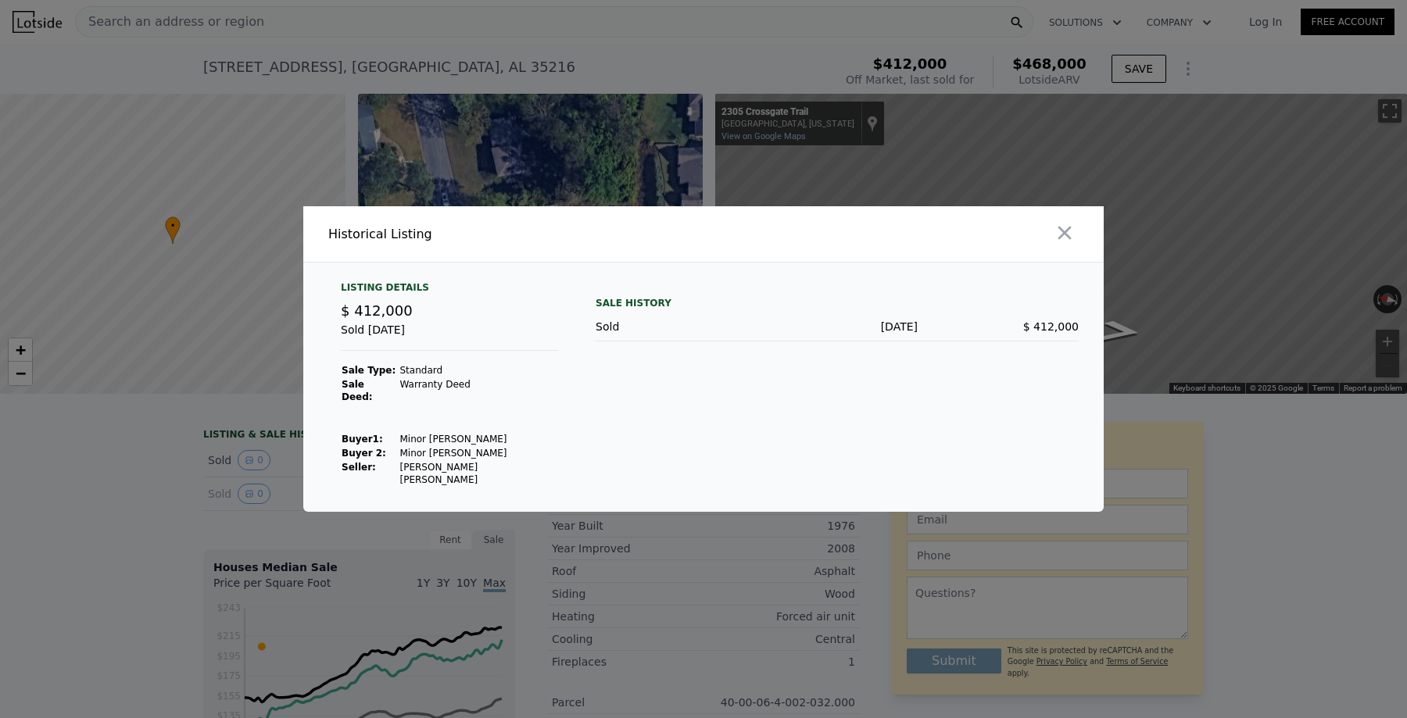
click at [260, 462] on div at bounding box center [703, 359] width 1407 height 718
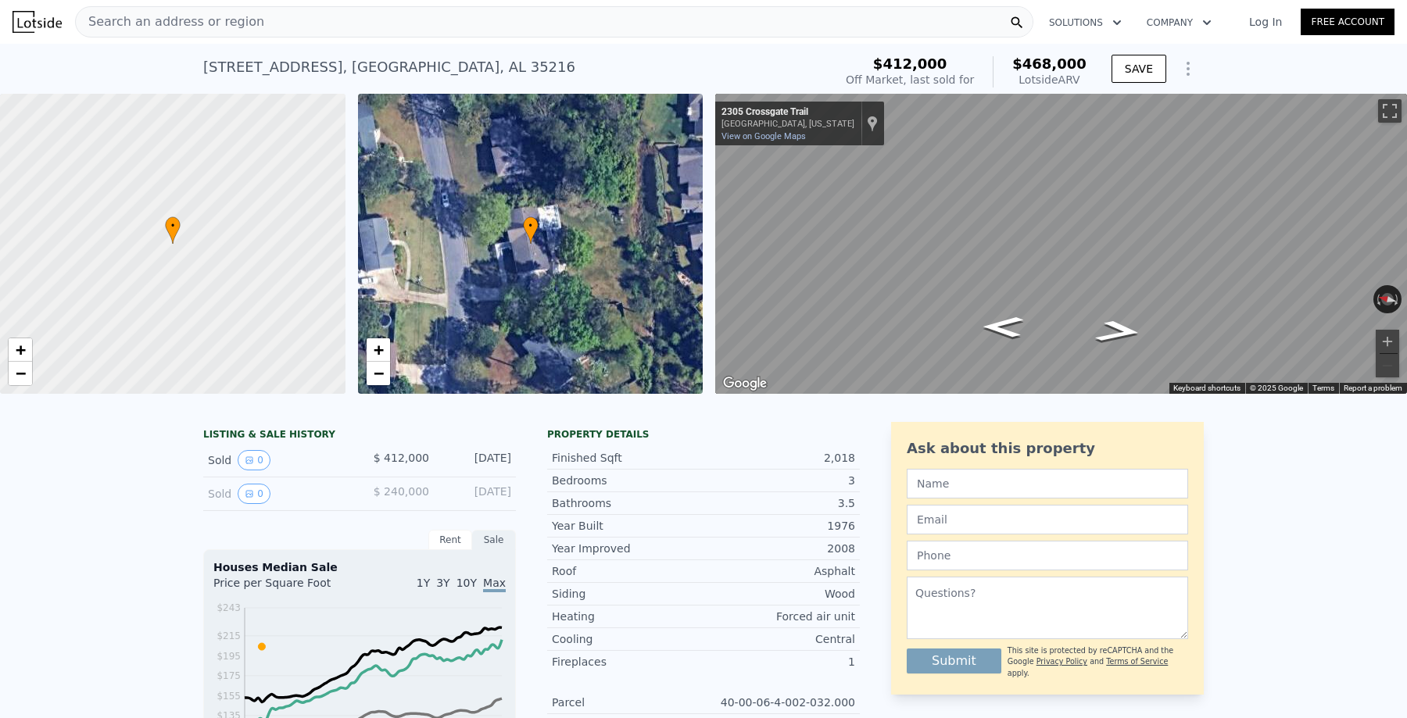
click at [342, 21] on div "Search an address or region" at bounding box center [554, 21] width 958 height 31
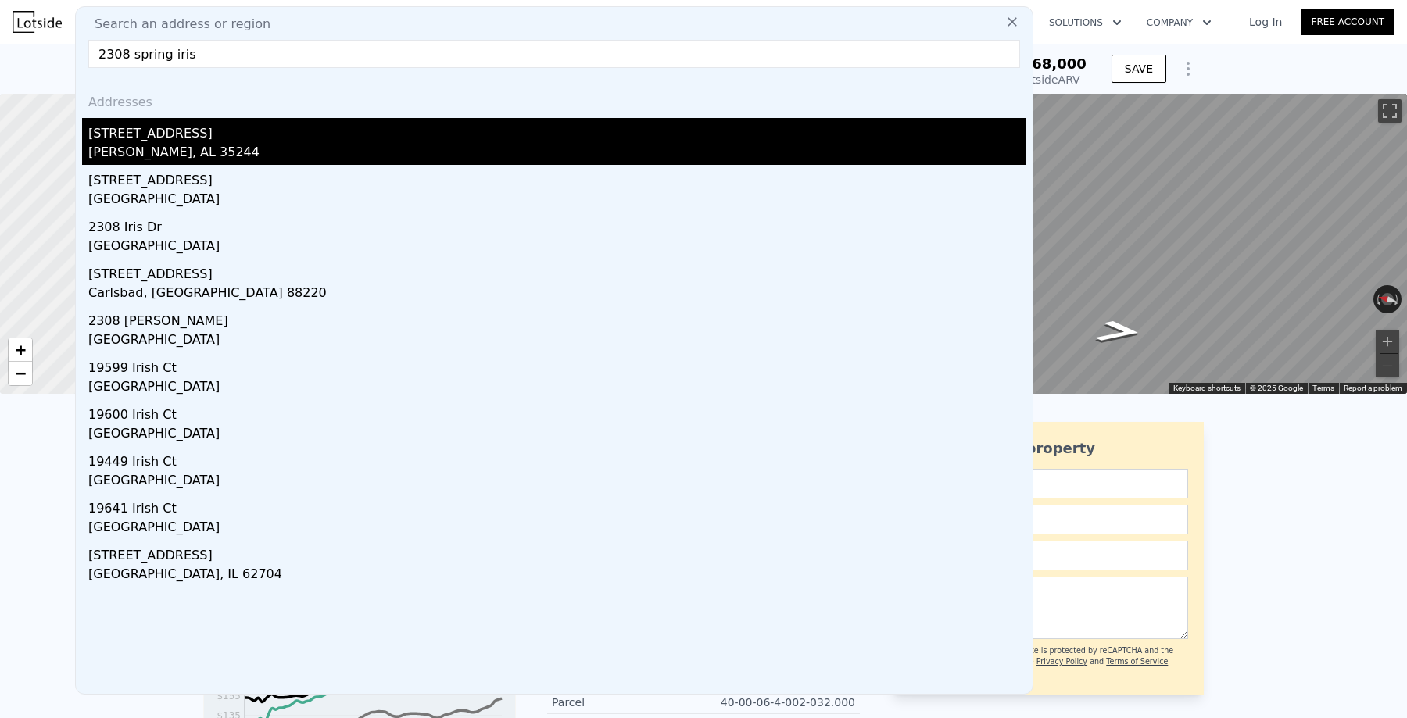
type input "2308 spring iris"
click at [196, 132] on div "[STREET_ADDRESS]" at bounding box center [557, 130] width 938 height 25
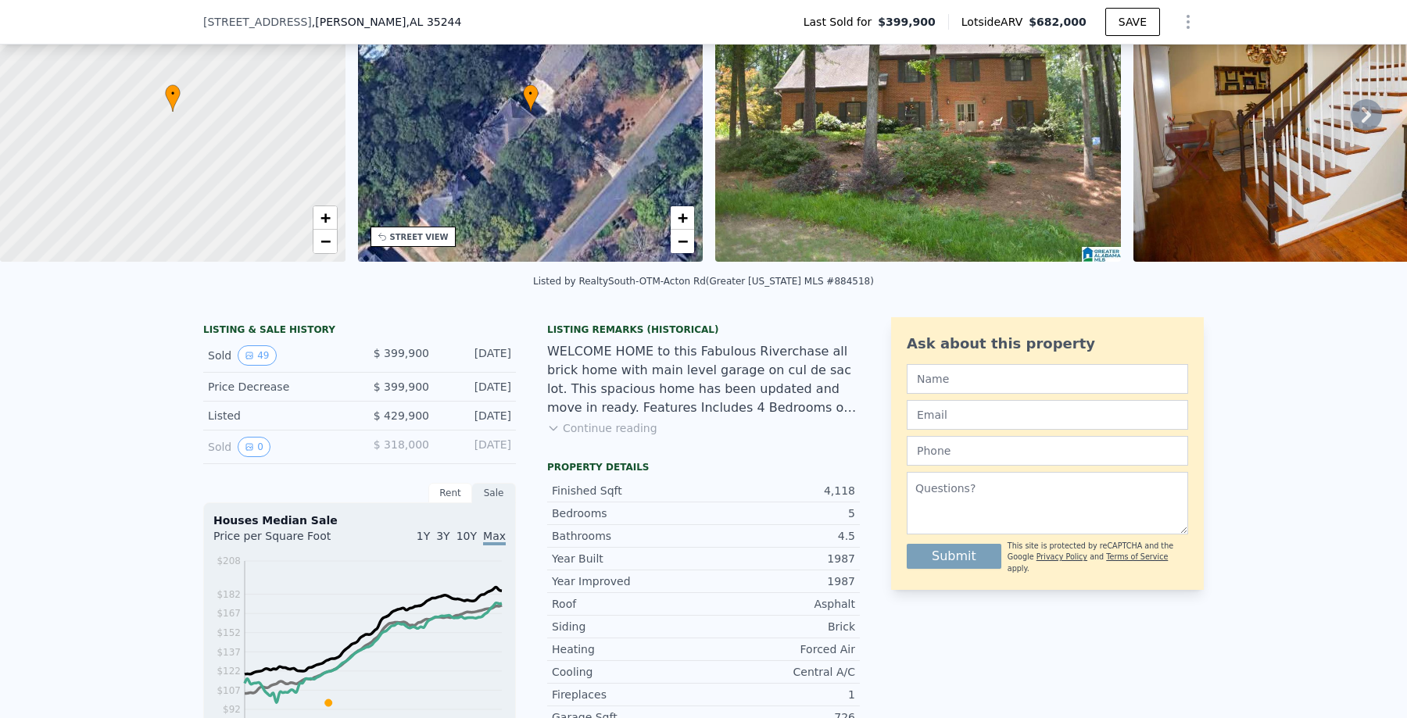
scroll to position [130, 0]
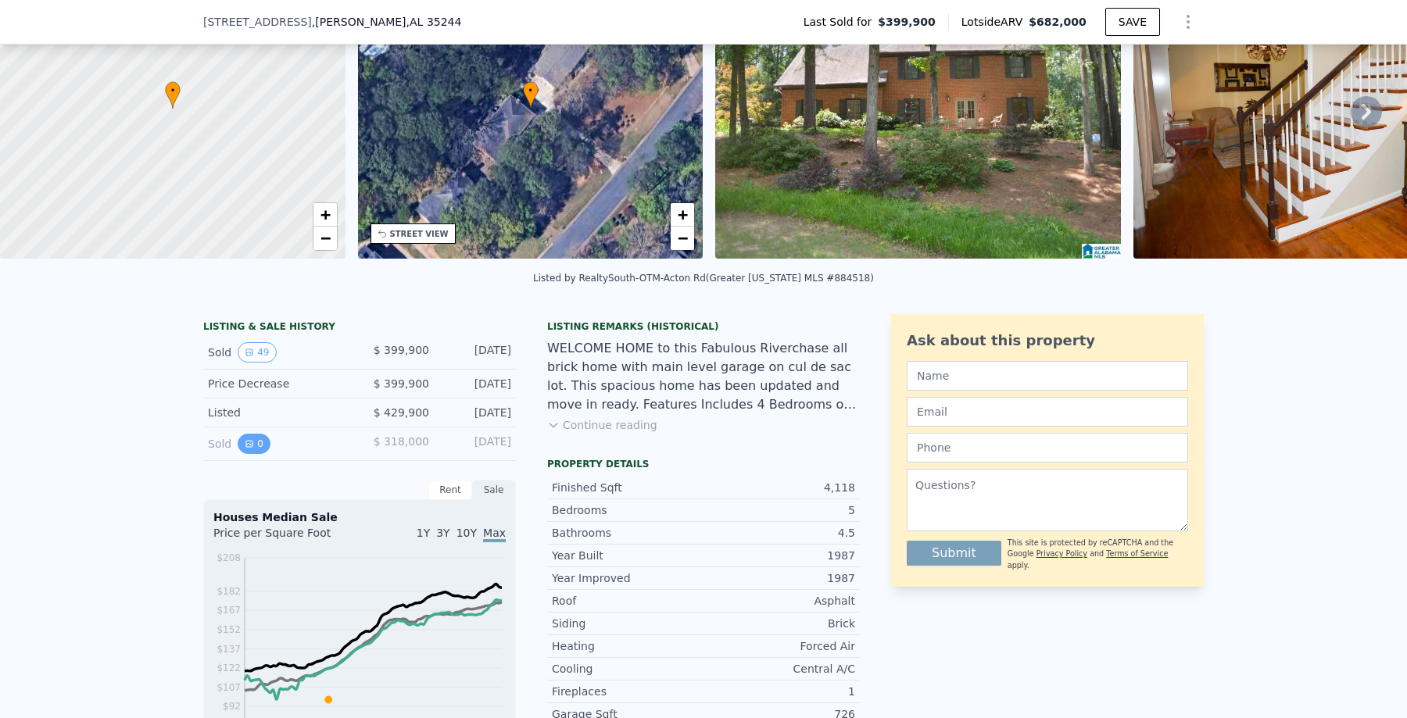
click at [258, 440] on button "0" at bounding box center [254, 444] width 33 height 20
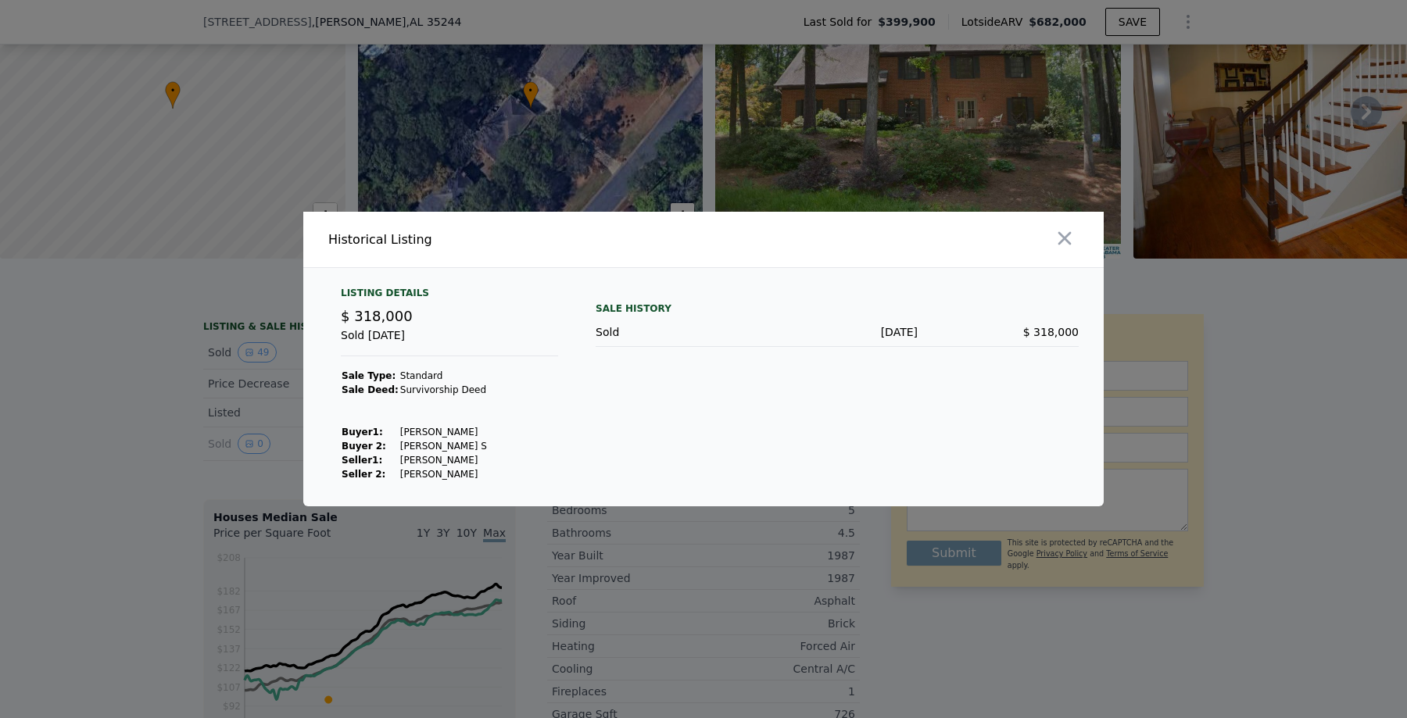
click at [228, 439] on div at bounding box center [703, 359] width 1407 height 718
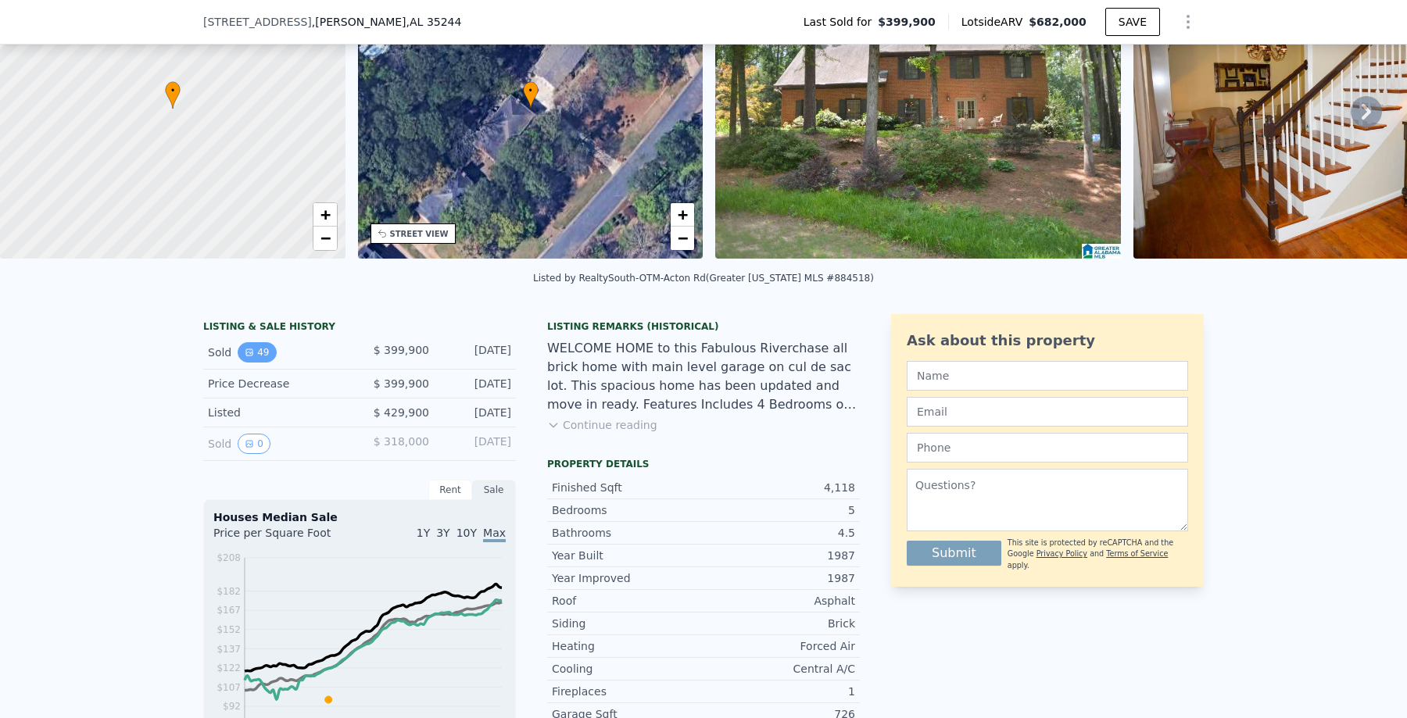
click at [260, 356] on button "49" at bounding box center [257, 352] width 38 height 20
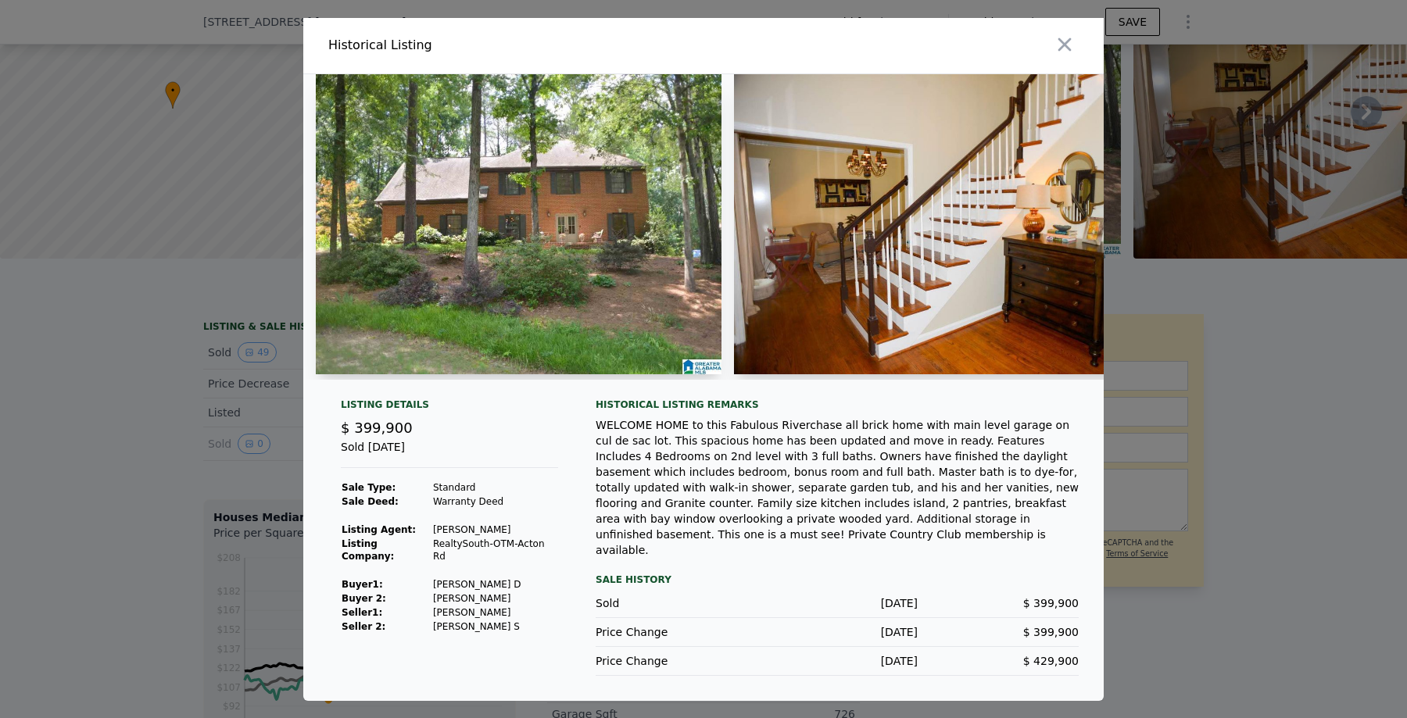
click at [139, 377] on div at bounding box center [703, 359] width 1407 height 718
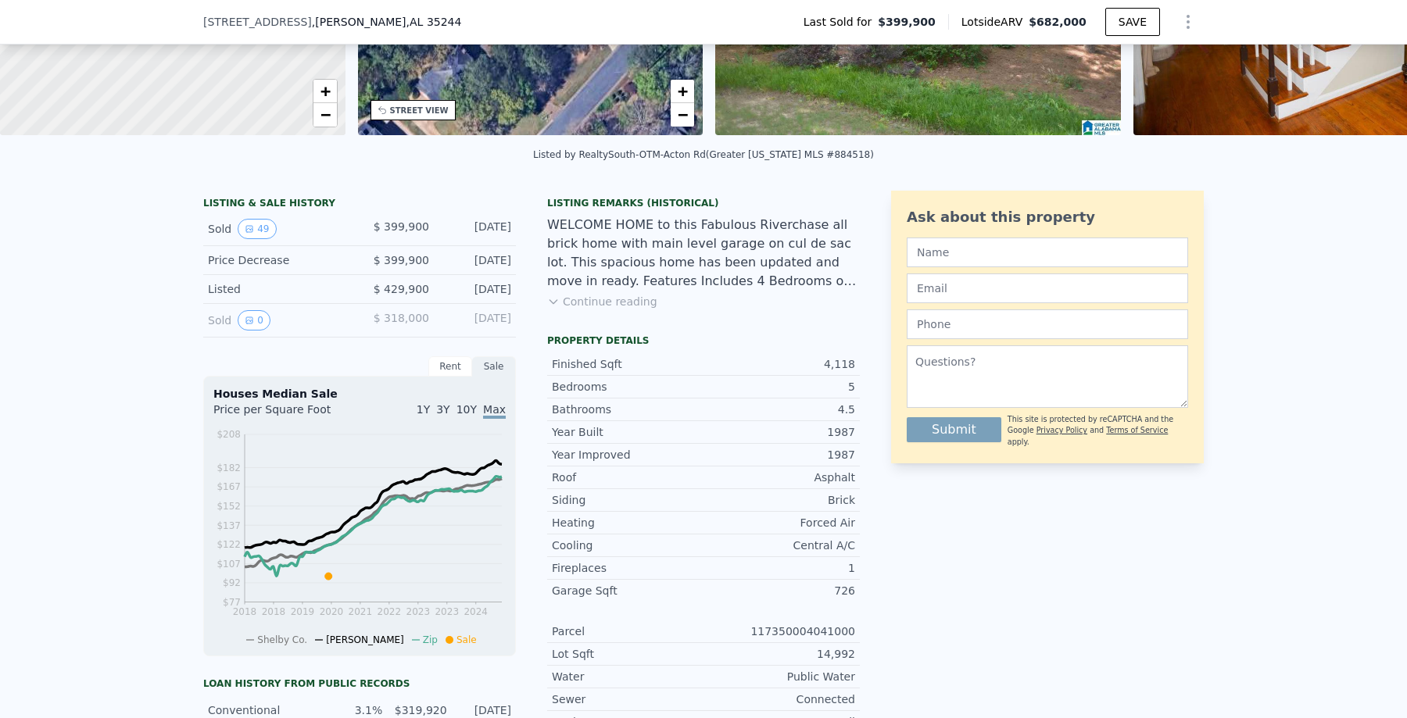
scroll to position [0, 0]
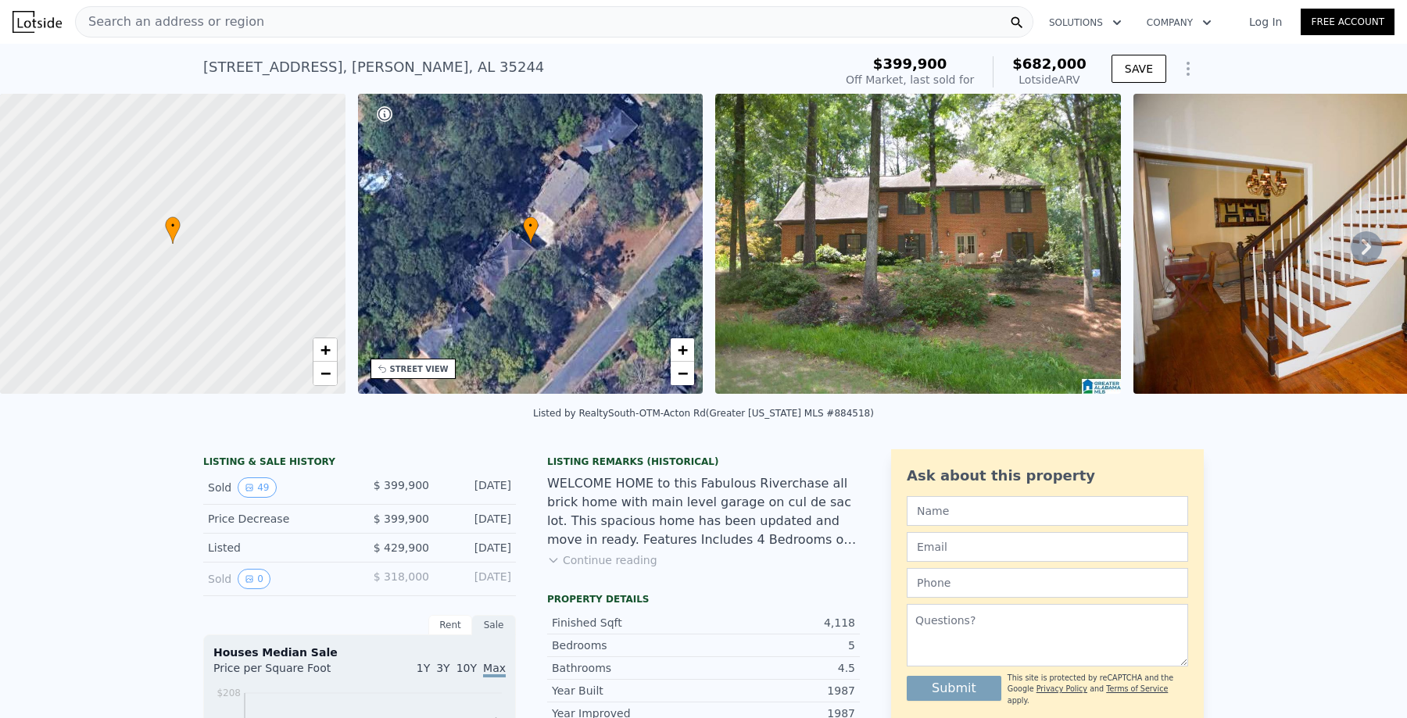
click at [205, 20] on span "Search an address or region" at bounding box center [170, 22] width 188 height 19
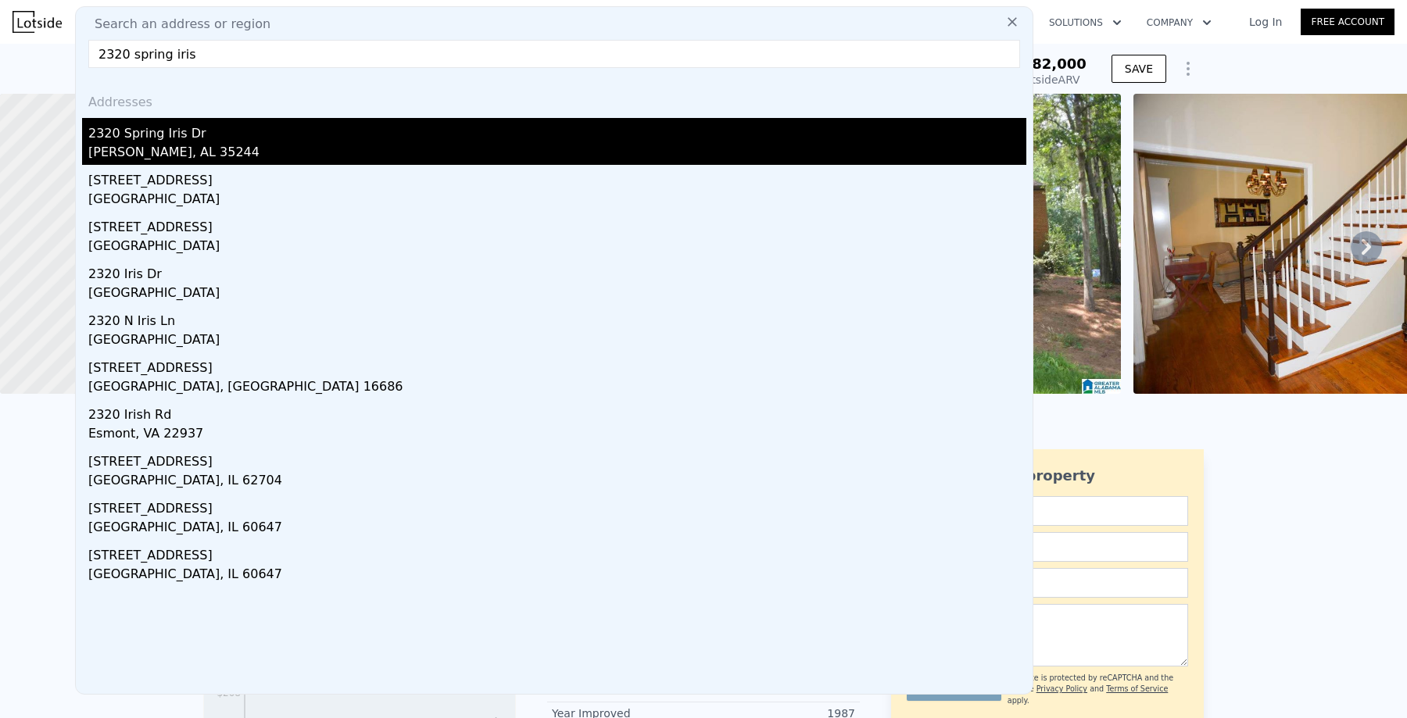
type input "2320 spring iris"
click at [156, 122] on div "2320 Spring Iris Dr" at bounding box center [557, 130] width 938 height 25
type input "3"
type input "4"
type input "4.5"
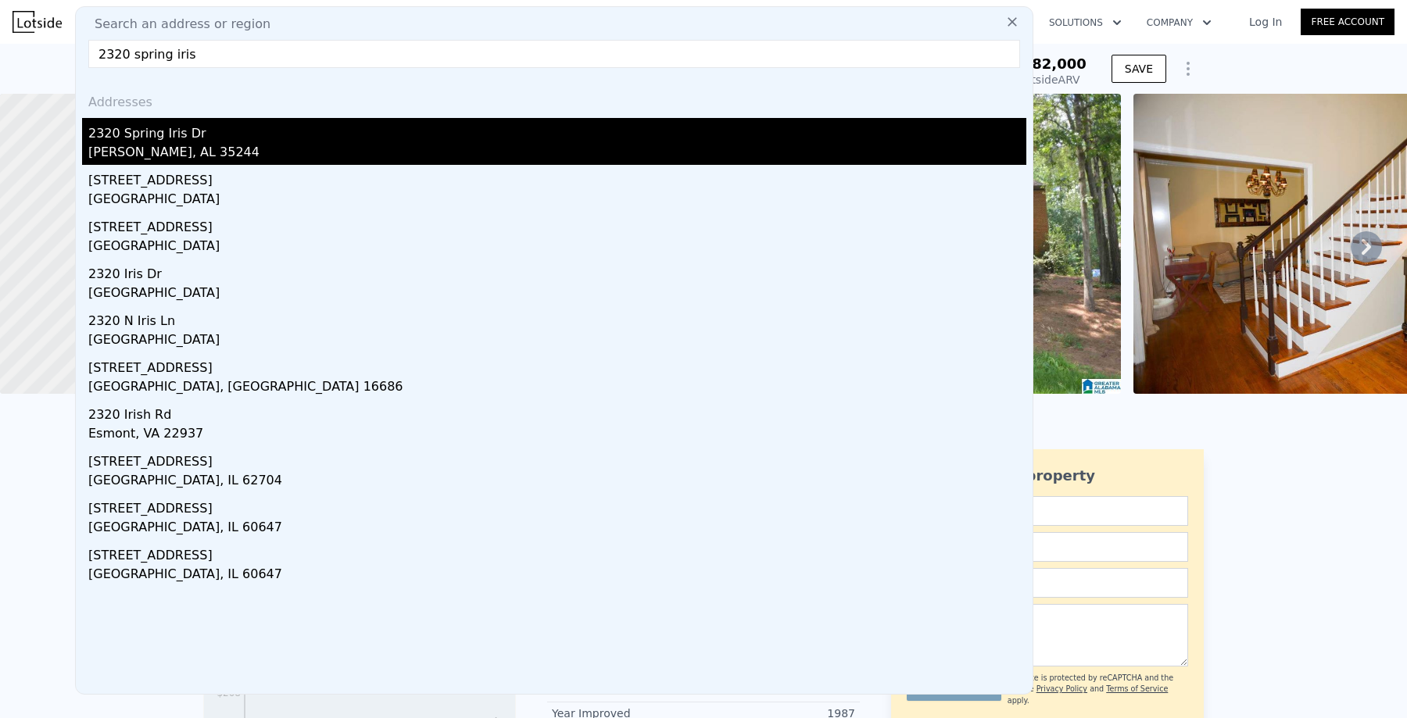
type input "2216"
type input "3706"
type input "24433"
type input "57672"
type input "$ 502,000"
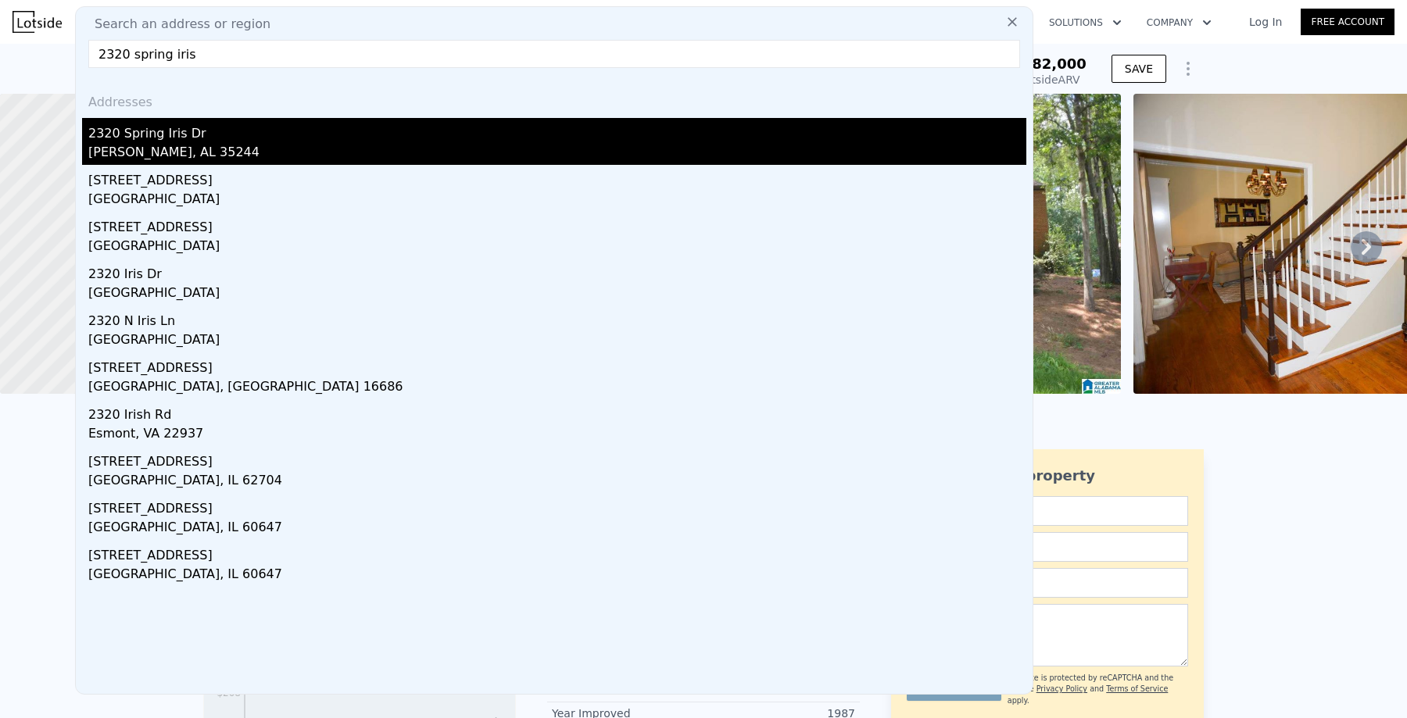
type input "$ 167,644"
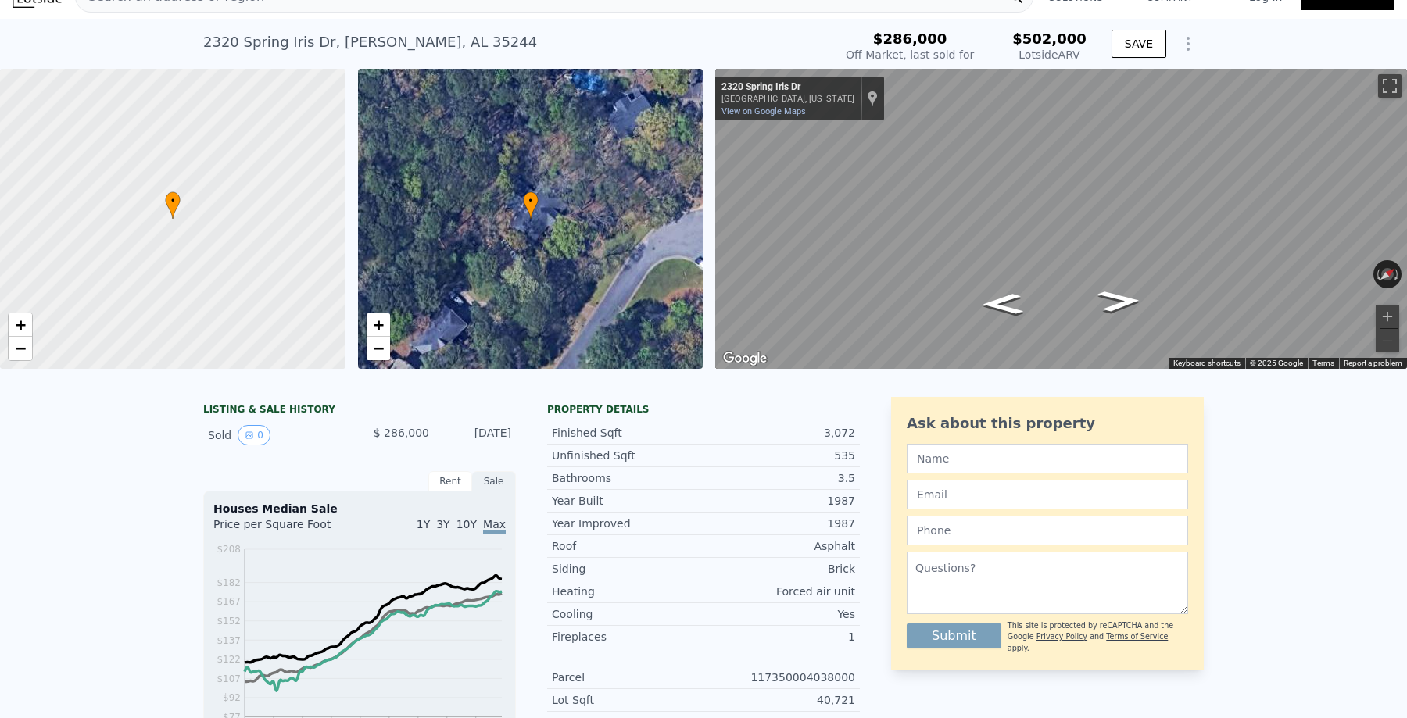
scroll to position [9, 0]
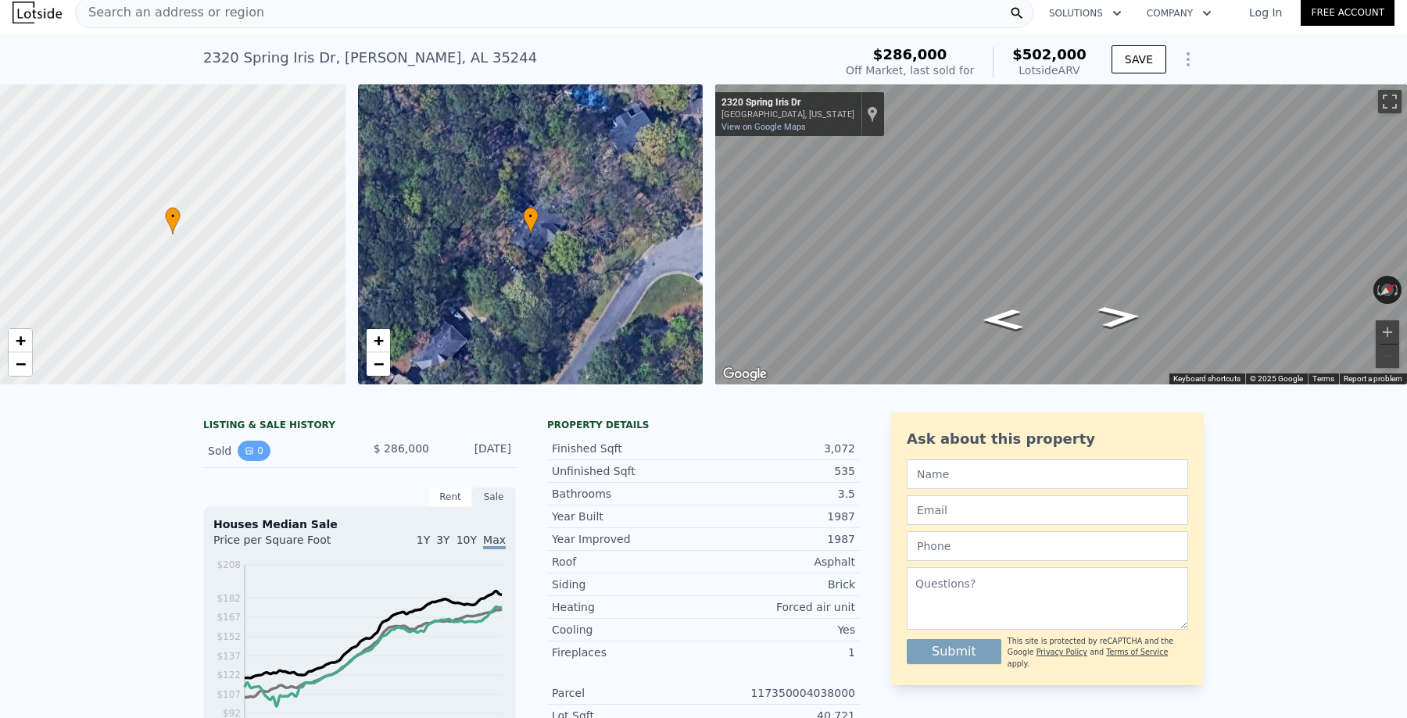
click at [254, 453] on button "0" at bounding box center [254, 451] width 33 height 20
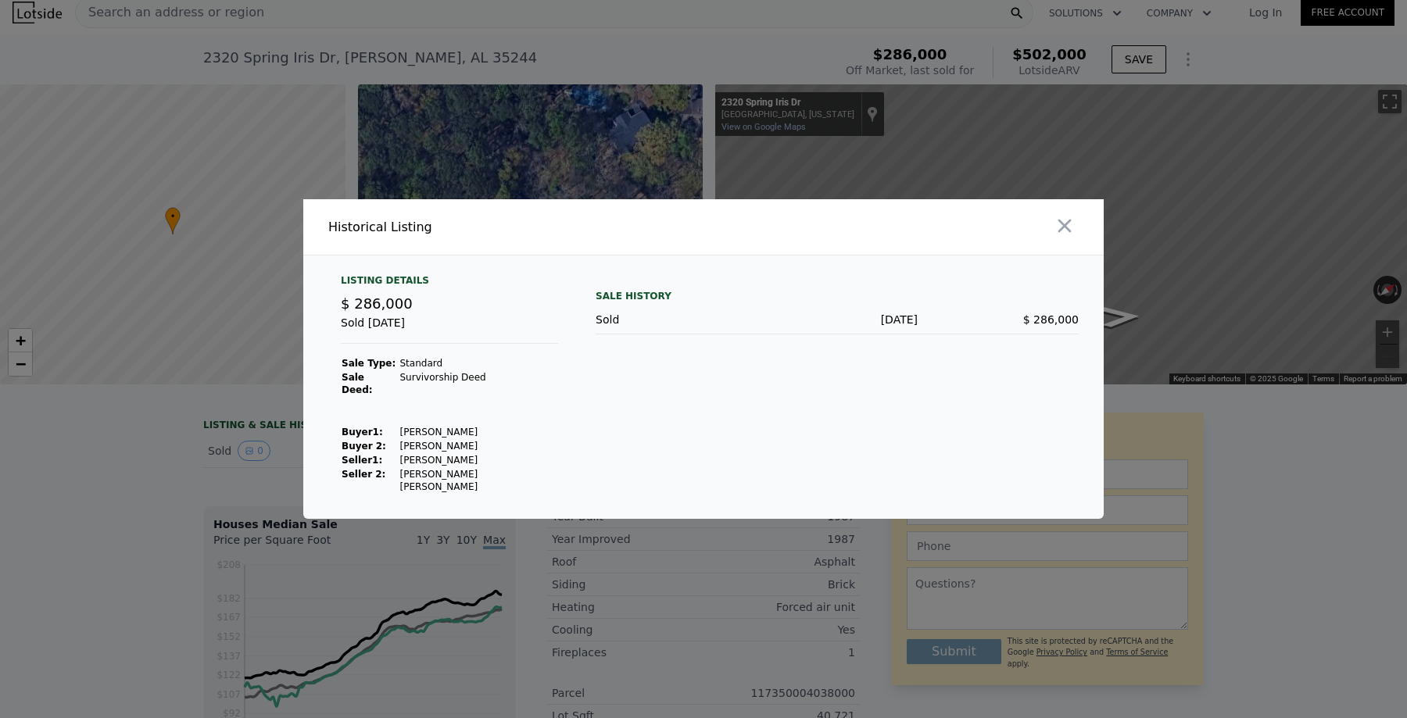
click at [173, 446] on div at bounding box center [703, 359] width 1407 height 718
